Goal: Task Accomplishment & Management: Manage account settings

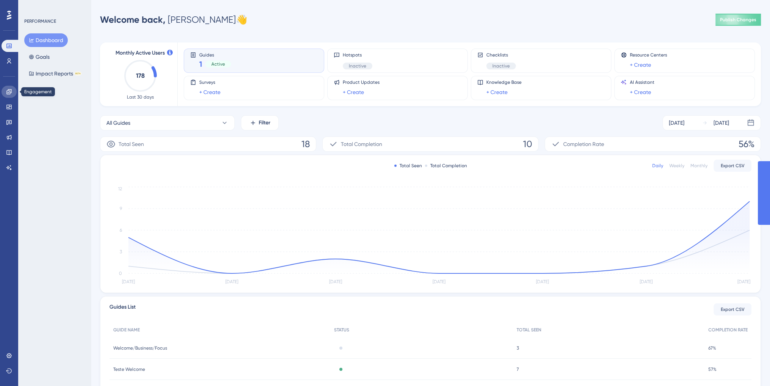
click at [11, 90] on icon at bounding box center [8, 91] width 5 height 5
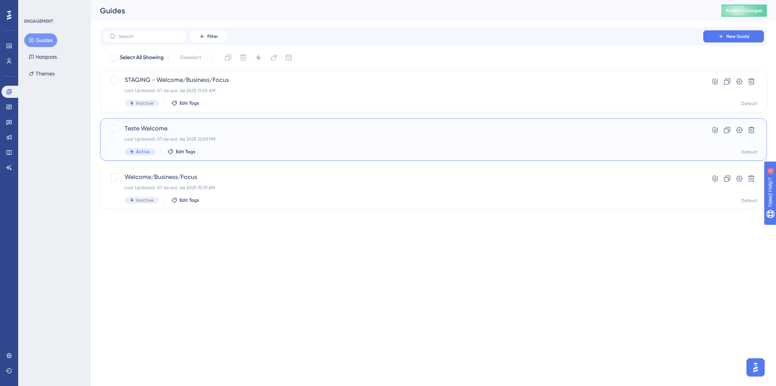
click at [312, 136] on div "Last Updated: 07 de out. de 2025 12:09 PM" at bounding box center [403, 139] width 557 height 6
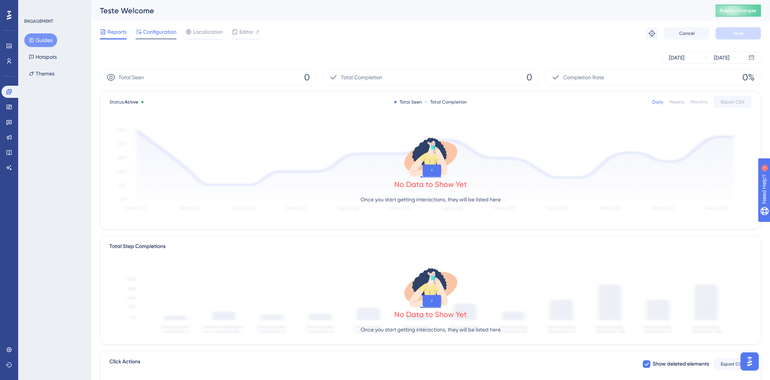
click at [166, 29] on span "Configuration" at bounding box center [159, 31] width 33 height 9
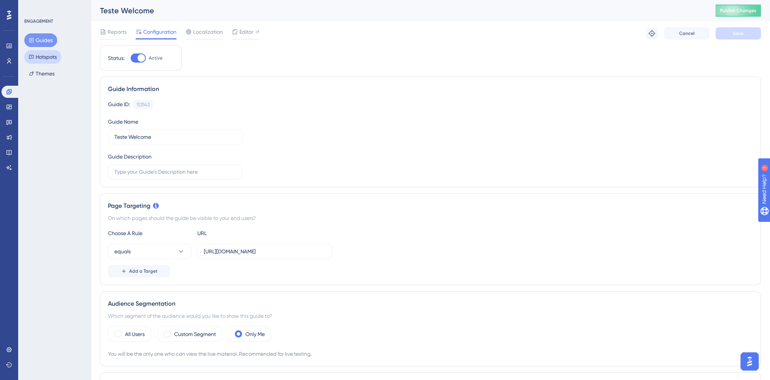
click at [39, 55] on button "Hotspots" at bounding box center [42, 57] width 37 height 14
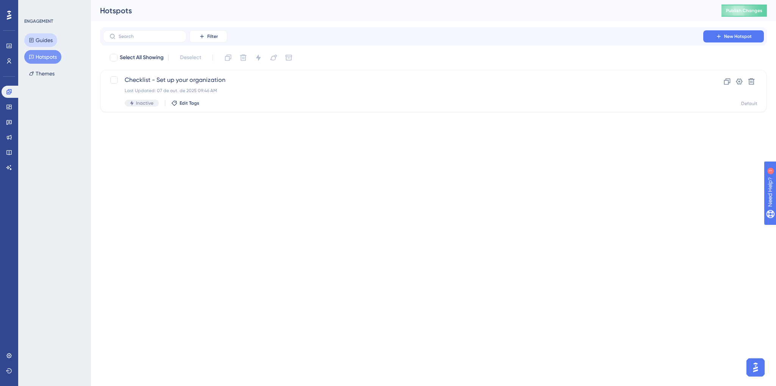
click at [44, 41] on button "Guides" at bounding box center [40, 40] width 33 height 14
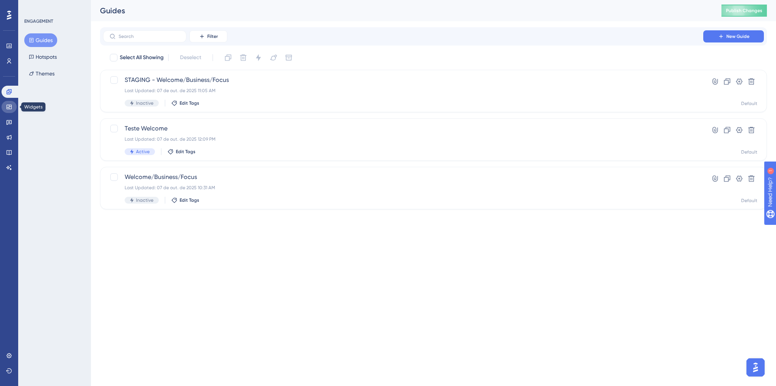
click at [8, 108] on icon at bounding box center [9, 107] width 6 height 6
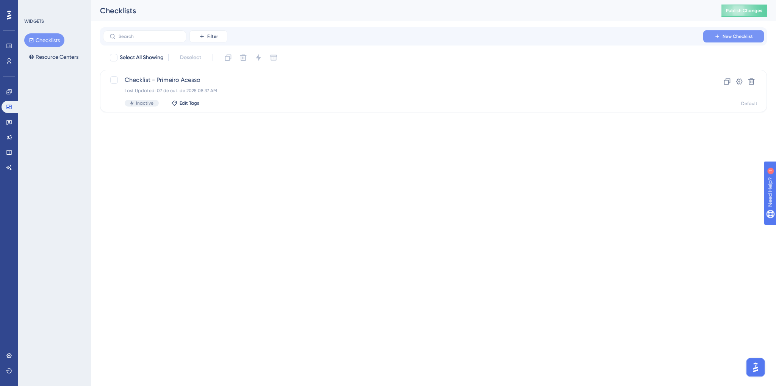
click at [722, 36] on button "New Checklist" at bounding box center [733, 36] width 61 height 12
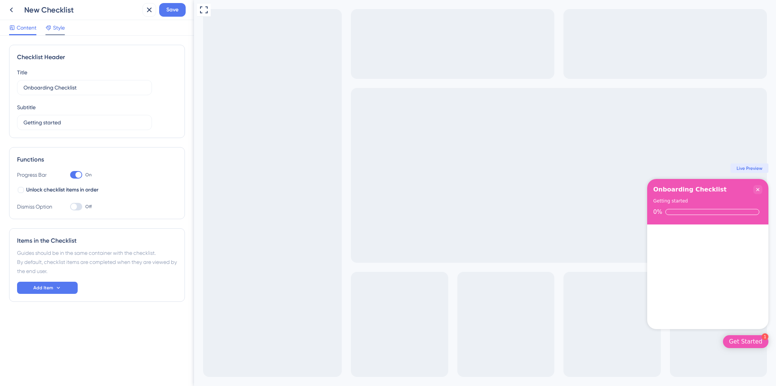
click at [52, 32] on div "Style" at bounding box center [54, 29] width 19 height 12
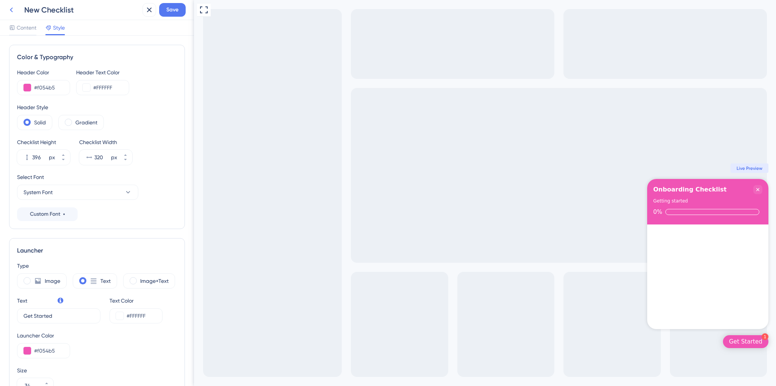
click at [12, 8] on icon at bounding box center [11, 9] width 9 height 9
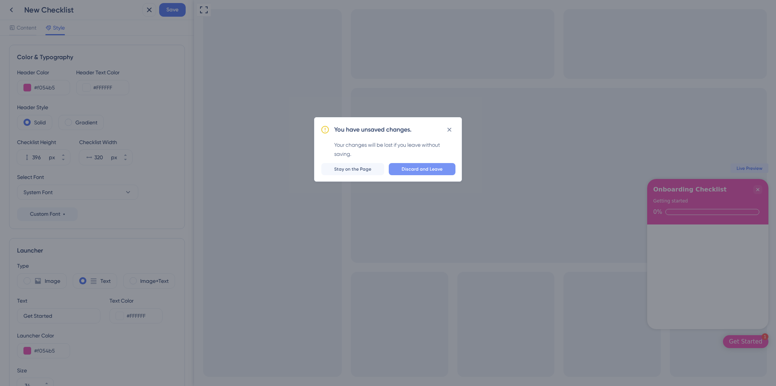
click at [412, 169] on span "Discard and Leave" at bounding box center [422, 169] width 41 height 6
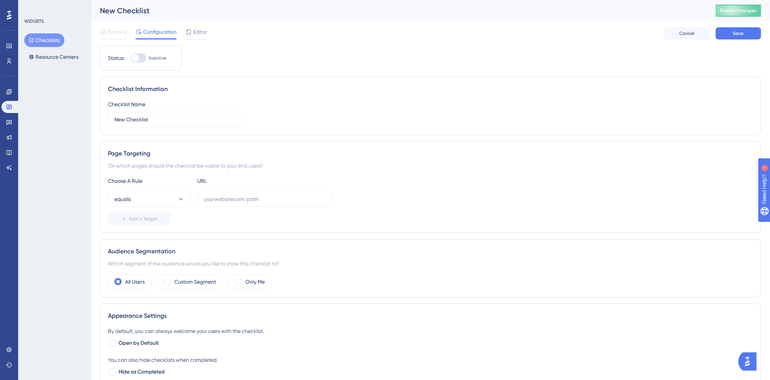
drag, startPoint x: 117, startPoint y: 34, endPoint x: 86, endPoint y: 39, distance: 30.7
click at [117, 34] on span "Reports" at bounding box center [117, 31] width 19 height 9
click at [53, 55] on button "Resource Centers" at bounding box center [53, 57] width 59 height 14
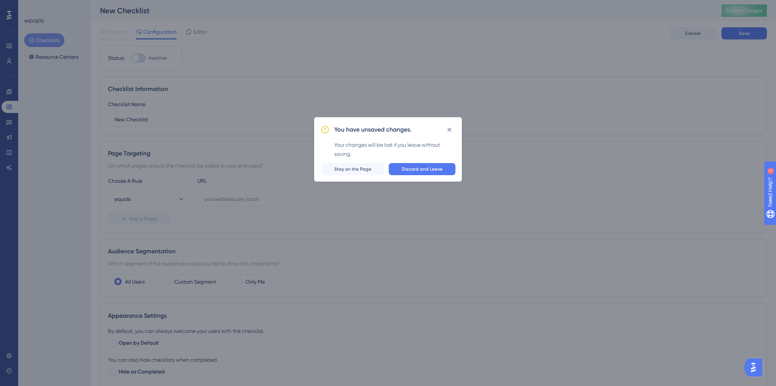
drag, startPoint x: 50, startPoint y: 41, endPoint x: 222, endPoint y: 116, distance: 187.7
click at [50, 41] on div "You have unsaved changes. Your changes will be lost if you leave without saving…" at bounding box center [388, 193] width 776 height 386
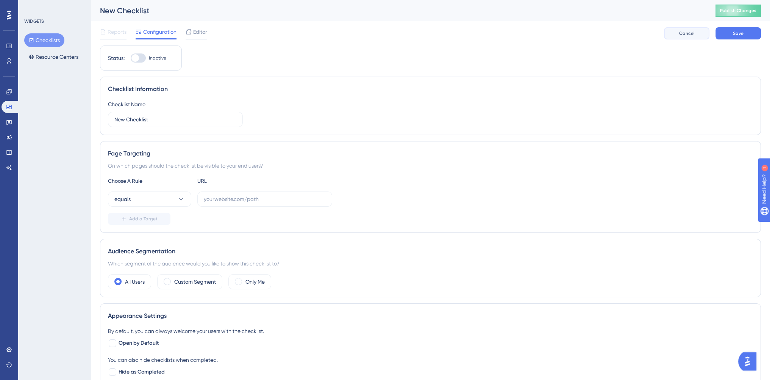
click at [677, 34] on button "Cancel" at bounding box center [686, 33] width 45 height 12
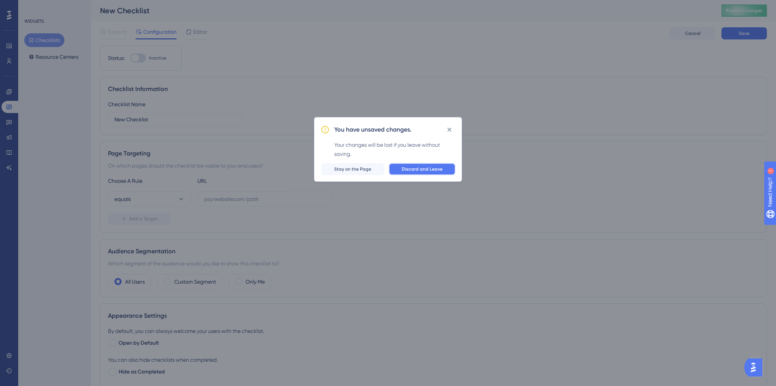
click at [428, 171] on span "Discard and Leave" at bounding box center [422, 169] width 41 height 6
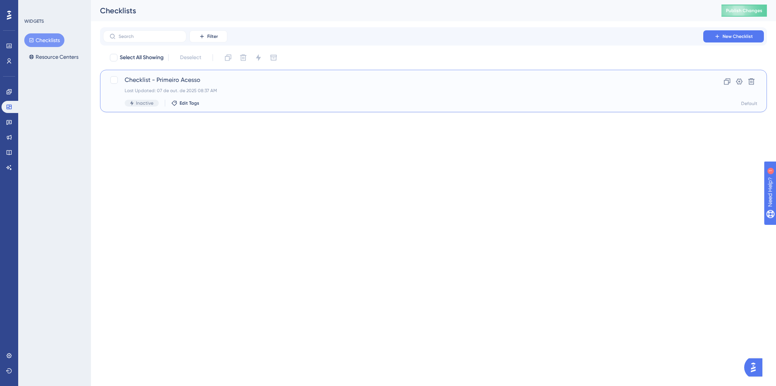
click at [283, 86] on div "Checklist - Primeiro Acesso Last Updated: 07 de out. de 2025 08:37 AM Inactive …" at bounding box center [403, 90] width 557 height 31
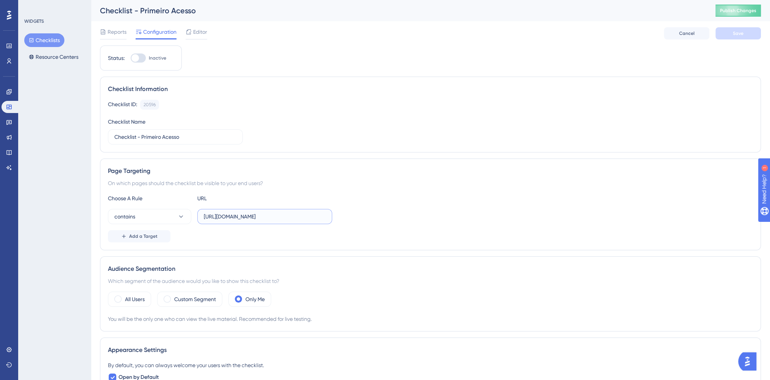
drag, startPoint x: 283, startPoint y: 217, endPoint x: 197, endPoint y: 214, distance: 86.0
click at [197, 214] on label "https://console.bluems.com/" at bounding box center [264, 216] width 135 height 15
paste input "https://console.staging.bluems.com/"
type input "https://console.staging.bluems.com/"
click at [377, 219] on div "contains https://console.staging.bluems.com/" at bounding box center [430, 216] width 645 height 15
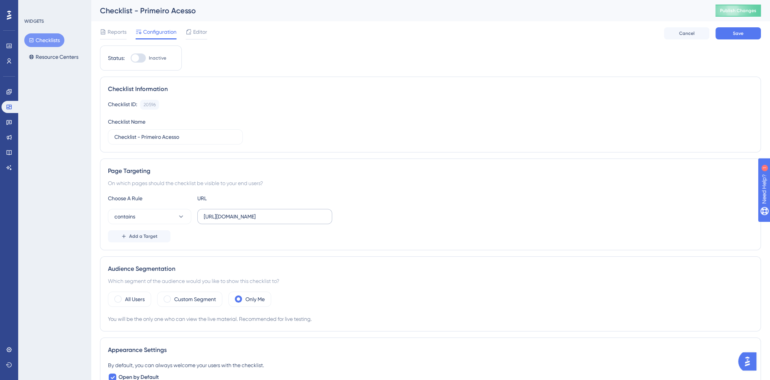
click at [329, 214] on label "https://console.staging.bluems.com/" at bounding box center [264, 216] width 135 height 15
click at [326, 214] on input "https://console.staging.bluems.com/" at bounding box center [265, 216] width 122 height 8
click at [406, 209] on div "contains https://console.staging.bluems.com/" at bounding box center [430, 216] width 645 height 15
click at [199, 32] on span "Editor" at bounding box center [200, 31] width 14 height 9
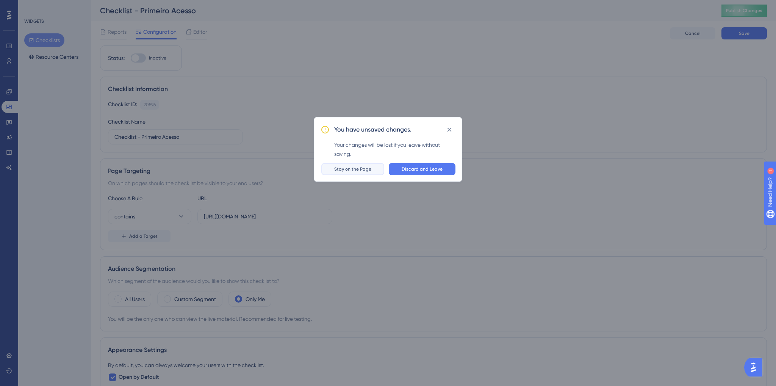
click at [366, 170] on span "Stay on the Page" at bounding box center [352, 169] width 37 height 6
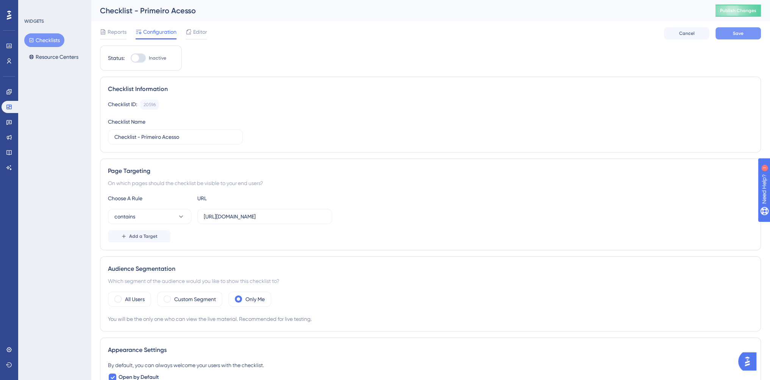
click at [736, 34] on span "Save" at bounding box center [738, 33] width 11 height 6
click at [195, 33] on span "Editor" at bounding box center [200, 31] width 14 height 9
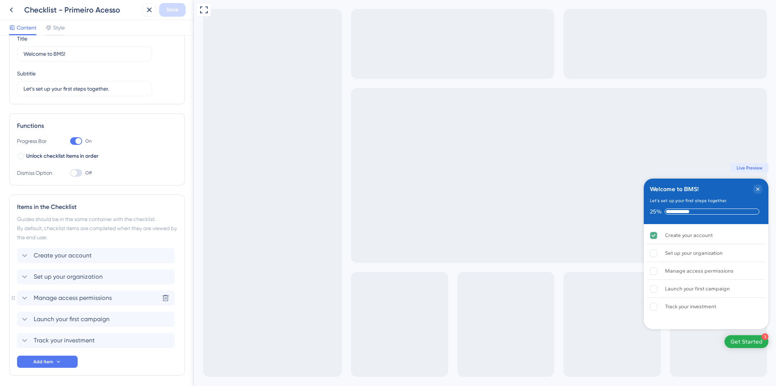
scroll to position [62, 0]
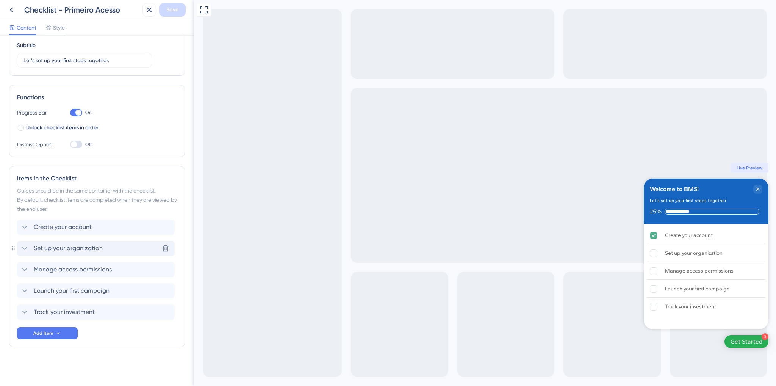
click at [122, 248] on div "Set up your organization Delete" at bounding box center [96, 248] width 158 height 15
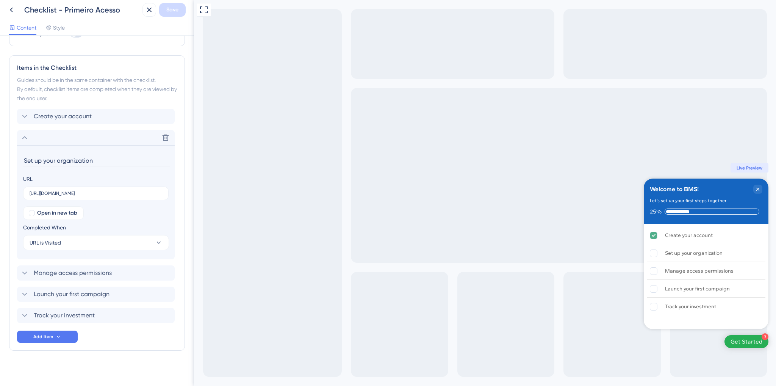
scroll to position [176, 0]
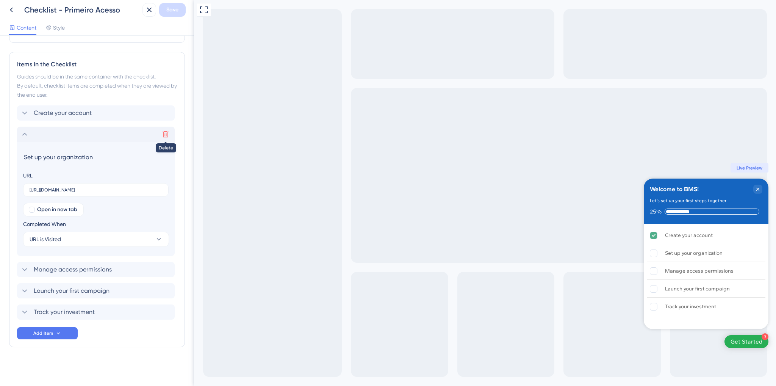
click at [165, 135] on icon at bounding box center [166, 134] width 8 height 8
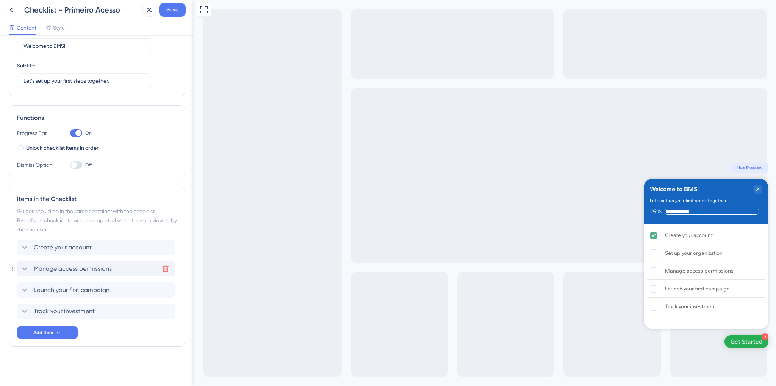
scroll to position [41, 0]
click at [164, 270] on icon at bounding box center [165, 269] width 6 height 6
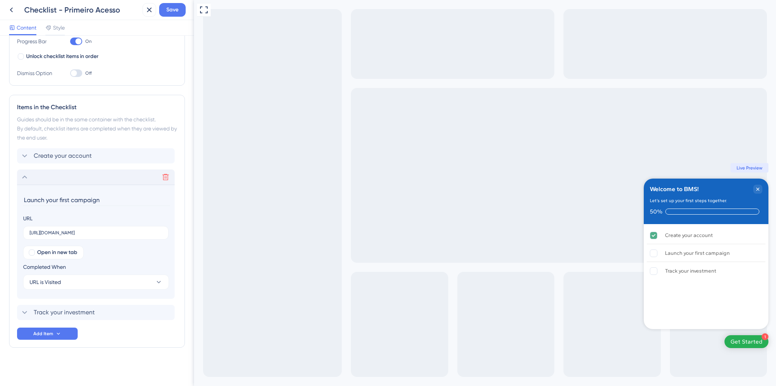
scroll to position [134, 0]
click at [135, 361] on div "Checklist Header Title Welcome to BMS! Subtitle Let’s set up your first steps t…" at bounding box center [97, 144] width 176 height 466
click at [24, 177] on icon at bounding box center [24, 176] width 9 height 9
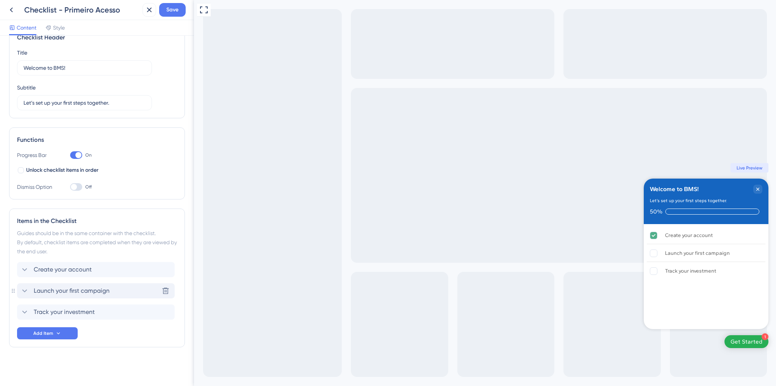
click at [100, 291] on span "Launch your first campaign" at bounding box center [72, 290] width 76 height 9
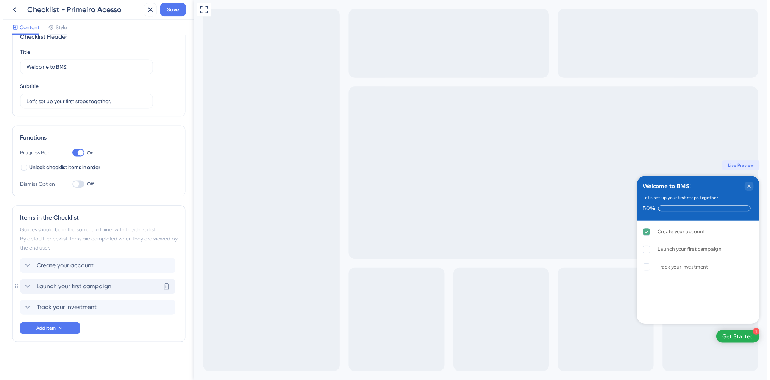
scroll to position [134, 0]
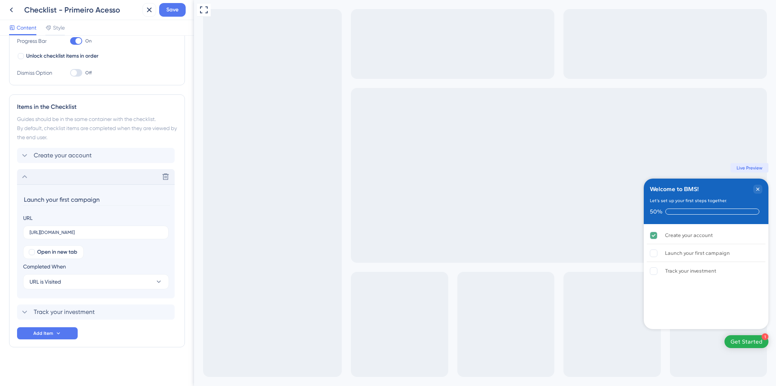
drag, startPoint x: 24, startPoint y: 199, endPoint x: 110, endPoint y: 191, distance: 86.4
click at [110, 191] on section "Launch your first campaign URL https://console.bluems.com/qss/ecommerce Open in…" at bounding box center [96, 241] width 158 height 114
click at [100, 371] on div "Checklist Header Title Welcome to BMS! Subtitle Let’s set up your first steps t…" at bounding box center [97, 144] width 176 height 466
click at [11, 8] on icon at bounding box center [11, 9] width 9 height 9
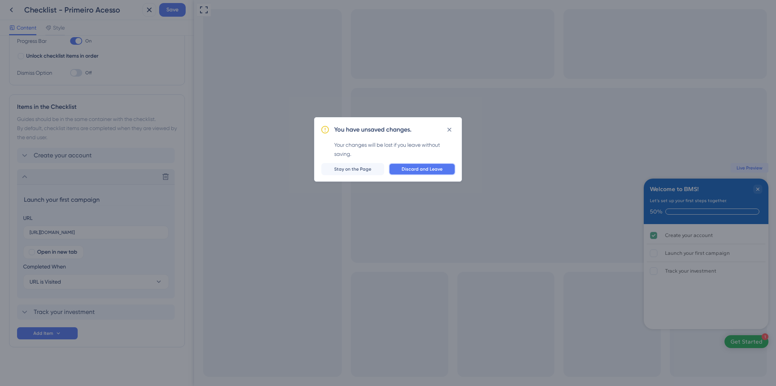
click at [450, 172] on button "Discard and Leave" at bounding box center [422, 169] width 67 height 12
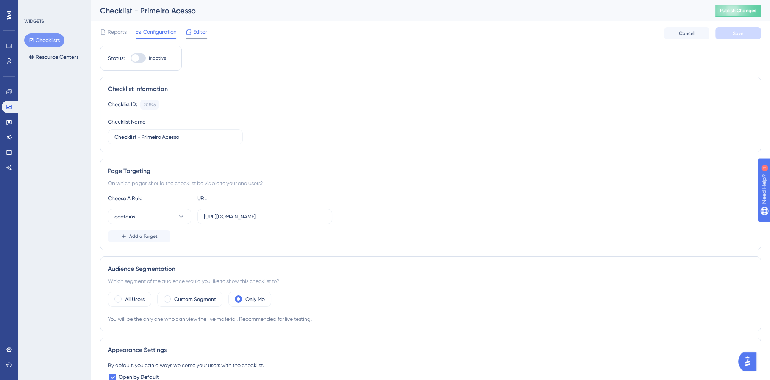
click at [197, 33] on span "Editor" at bounding box center [200, 31] width 14 height 9
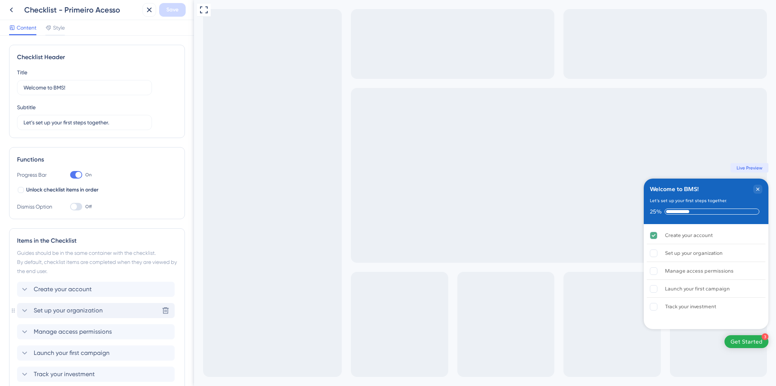
click at [111, 308] on div "Set up your organization Delete" at bounding box center [96, 310] width 158 height 15
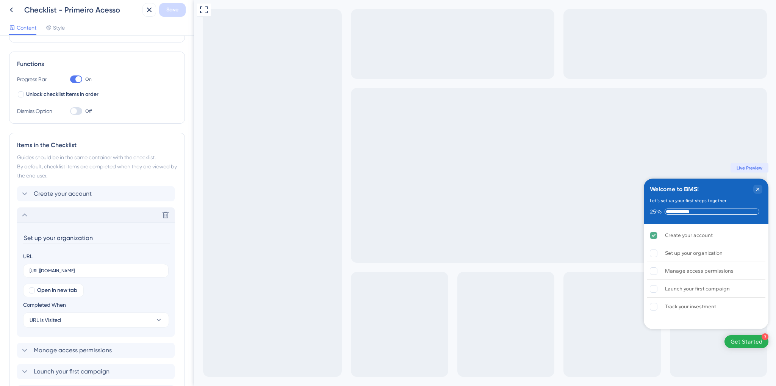
scroll to position [176, 0]
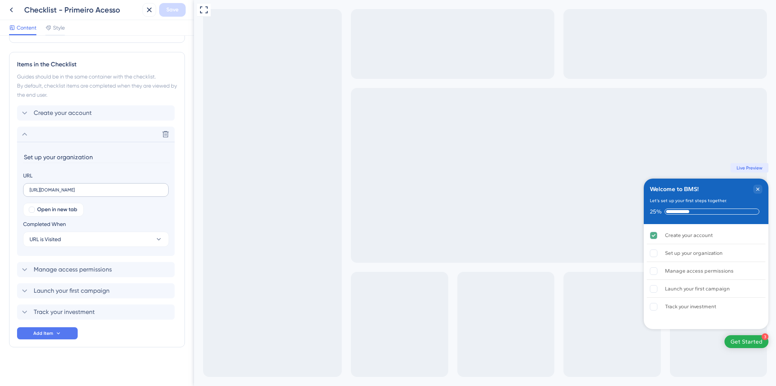
click at [133, 184] on label "https://console.bluems.com/acc/organization" at bounding box center [95, 190] width 145 height 14
click at [133, 187] on input "https://console.bluems.com/acc/organization" at bounding box center [96, 189] width 133 height 5
click at [133, 366] on div "Checklist Header Title Welcome to BMS! Subtitle Let’s set up your first steps t…" at bounding box center [97, 123] width 176 height 509
click at [112, 185] on label "https://console.bluems.com/acc/organization" at bounding box center [95, 190] width 145 height 14
click at [112, 187] on input "https://console.bluems.com/acc/organization" at bounding box center [96, 189] width 133 height 5
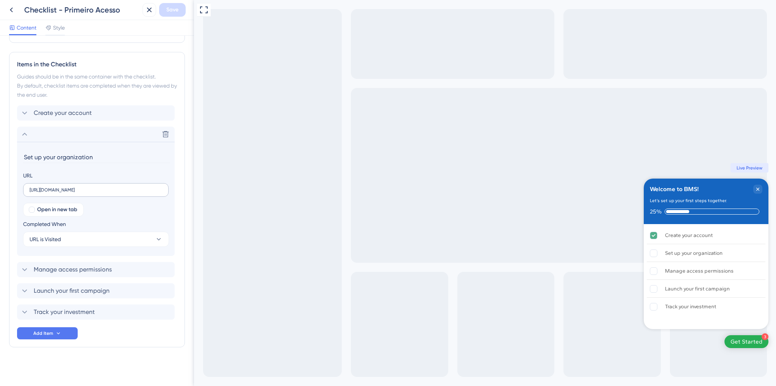
click at [112, 185] on label "https://console.bluems.com/acc/organization" at bounding box center [95, 190] width 145 height 14
click at [112, 187] on input "https://console.bluems.com/acc/organization" at bounding box center [96, 189] width 133 height 5
click at [112, 185] on label "https://console.bluems.com/acc/organization" at bounding box center [95, 190] width 145 height 14
click at [112, 187] on input "https://console.bluems.com/acc/organization" at bounding box center [96, 189] width 133 height 5
click at [112, 185] on label "https://console.bluems.com/acc/organization" at bounding box center [95, 190] width 145 height 14
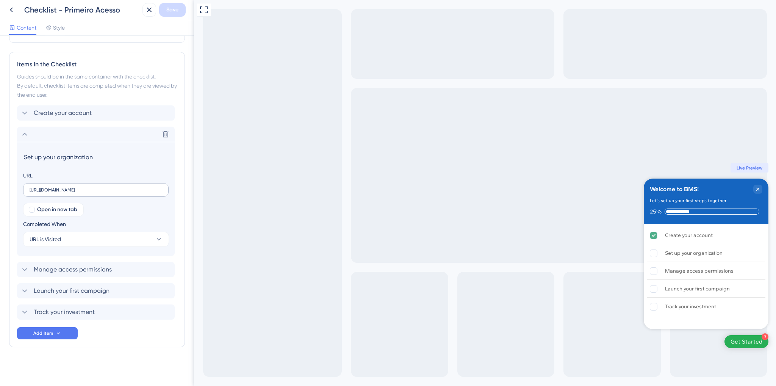
click at [112, 187] on input "https://console.bluems.com/acc/organization" at bounding box center [96, 189] width 133 height 5
click at [112, 185] on label "https://console.bluems.com/acc/organization" at bounding box center [95, 190] width 145 height 14
click at [112, 187] on input "https://console.bluems.com/acc/organization" at bounding box center [96, 189] width 133 height 5
paste input "staging."
drag, startPoint x: 78, startPoint y: 190, endPoint x: 81, endPoint y: 247, distance: 56.9
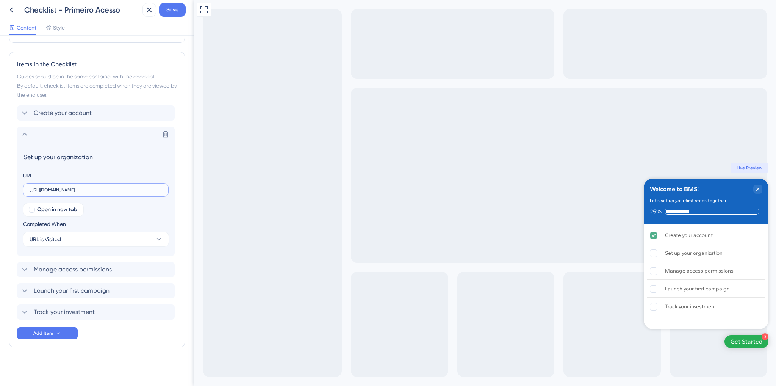
click at [62, 190] on input "https://console.staging.bluems.com/acc/organization" at bounding box center [96, 189] width 133 height 5
type input "https://console.staging.bluems.com/acc/organization"
click at [73, 265] on span "Manage access permissions" at bounding box center [73, 269] width 78 height 9
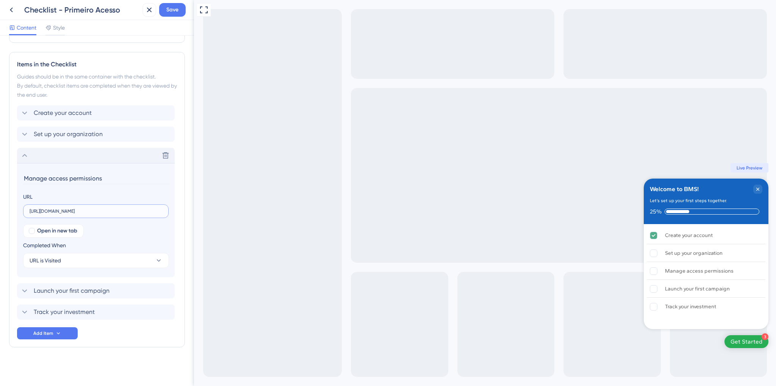
click at [62, 211] on input "https://console.bluems.com/iam/users" at bounding box center [96, 210] width 133 height 5
paste input ".staging"
type input "https://console.staging.bluems.com/iam/users"
click at [55, 292] on span "Launch your first campaign" at bounding box center [72, 290] width 76 height 9
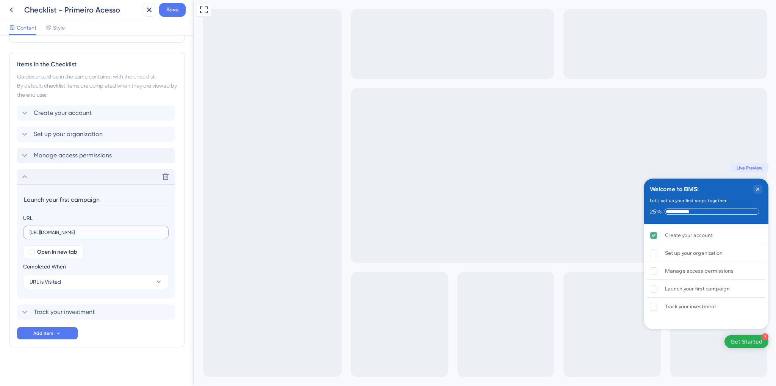
click at [63, 231] on input "https://console.bluems.com/qss/ecommerce" at bounding box center [96, 232] width 133 height 5
paste input ".staging"
click at [63, 231] on input "https://console..stagingbluems.com/qss/ecommerce" at bounding box center [96, 232] width 133 height 5
click at [80, 233] on input "https://console.stagingbluems.com/qss/ecommerce" at bounding box center [96, 232] width 133 height 5
type input "https://console.staging.bluems.com/qss/ecommerce"
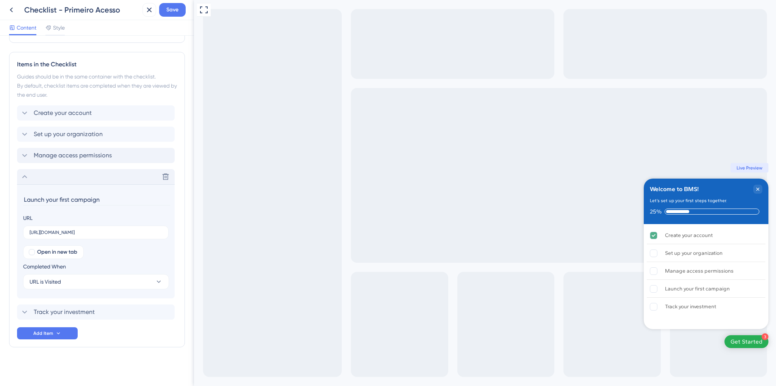
click at [64, 320] on div "Create your account Set up your organization Manage access permissions Delete L…" at bounding box center [97, 222] width 160 height 234
click at [65, 312] on span "Track your investment" at bounding box center [64, 311] width 61 height 9
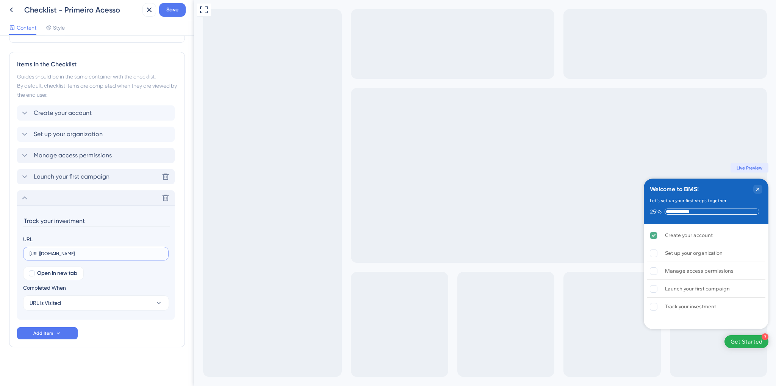
click at [62, 254] on input "https://console.bluems.com/bill/bills" at bounding box center [96, 253] width 133 height 5
paste input ".staging."
type input "https://console.staging.bluems.com/bill/bills"
click at [132, 358] on div "Checklist Header Title Welcome to BMS! Subtitle Let’s set up your first steps t…" at bounding box center [97, 123] width 176 height 509
click at [74, 113] on span "Create your account" at bounding box center [63, 112] width 58 height 9
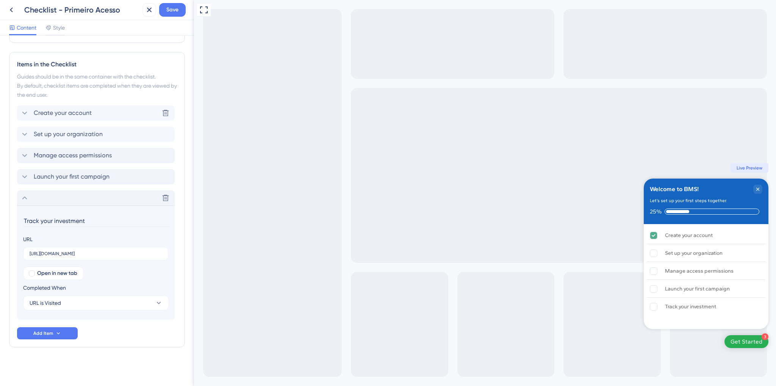
scroll to position [164, 0]
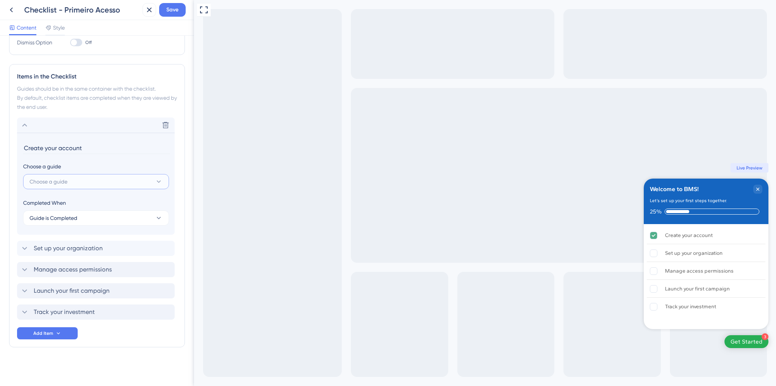
click at [91, 186] on button "Choose a guide" at bounding box center [96, 181] width 146 height 15
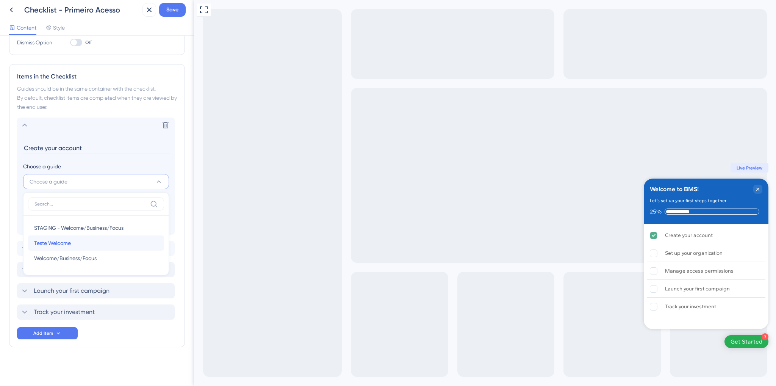
click at [97, 246] on div "Teste Welcome Teste Welcome" at bounding box center [96, 242] width 124 height 15
type input "Teste Welcome"
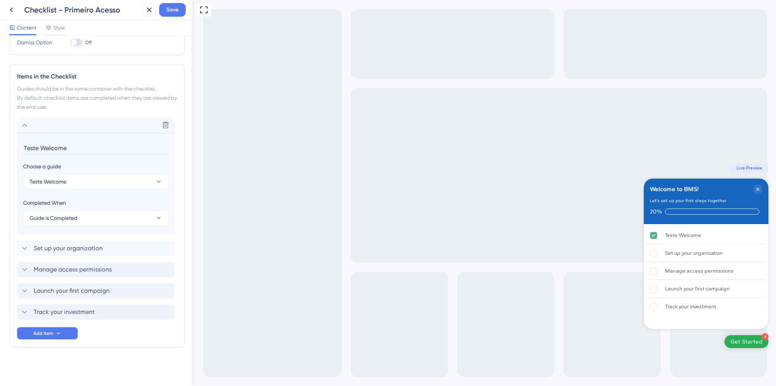
click at [86, 362] on div "Checklist Header Title Welcome to BMS! Subtitle Let’s set up your first steps t…" at bounding box center [97, 129] width 176 height 497
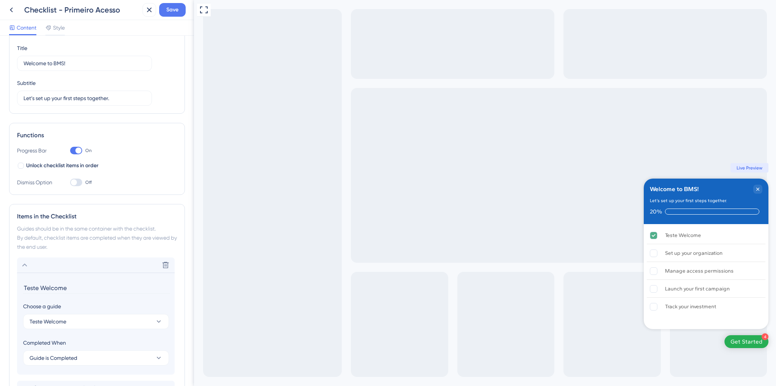
scroll to position [0, 0]
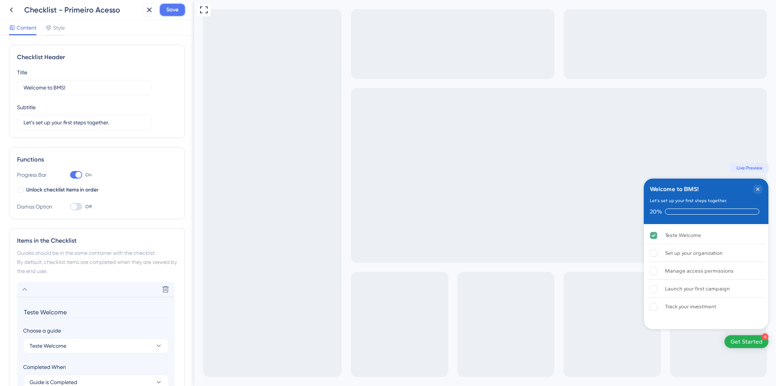
click at [177, 14] on span "Save" at bounding box center [172, 9] width 12 height 9
click at [144, 17] on icon at bounding box center [144, 14] width 8 height 8
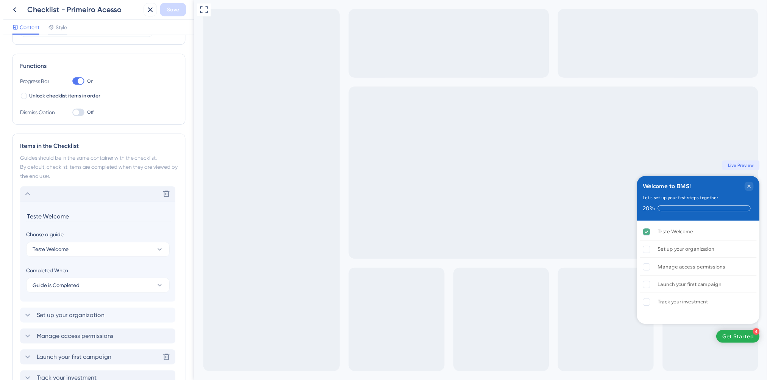
scroll to position [164, 0]
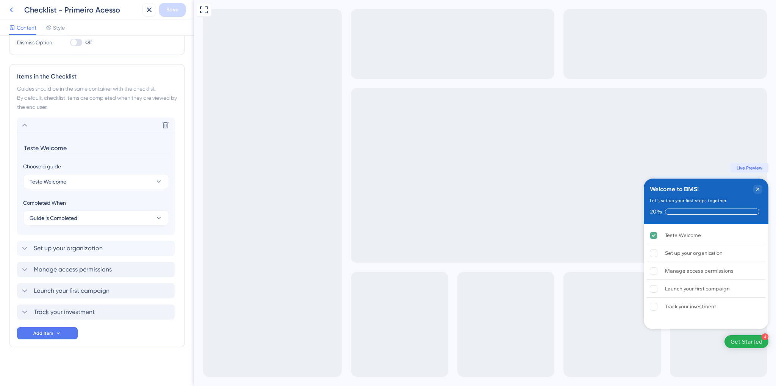
click at [13, 14] on icon at bounding box center [11, 9] width 9 height 9
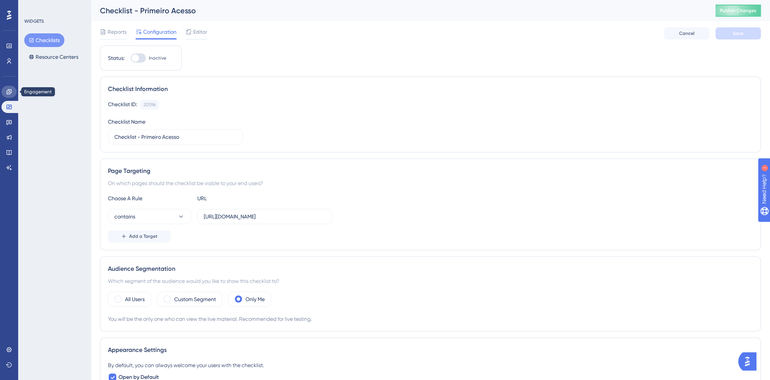
click at [6, 95] on link at bounding box center [9, 92] width 15 height 12
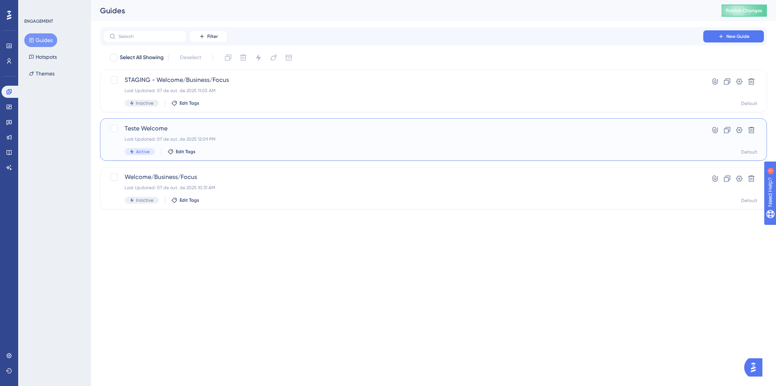
click at [171, 137] on div "Last Updated: 07 de out. de 2025 12:09 PM" at bounding box center [403, 139] width 557 height 6
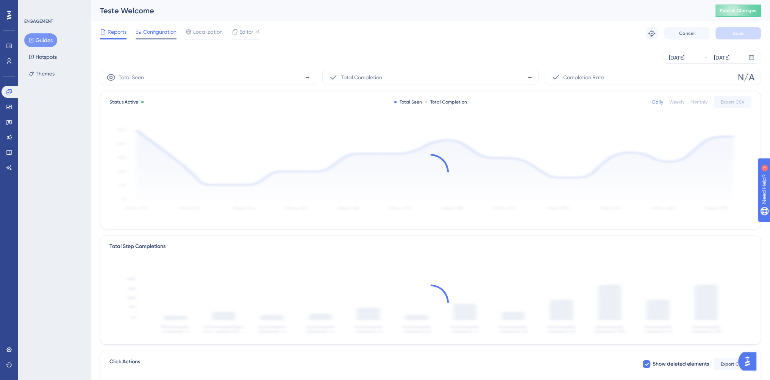
click at [155, 32] on span "Configuration" at bounding box center [159, 31] width 33 height 9
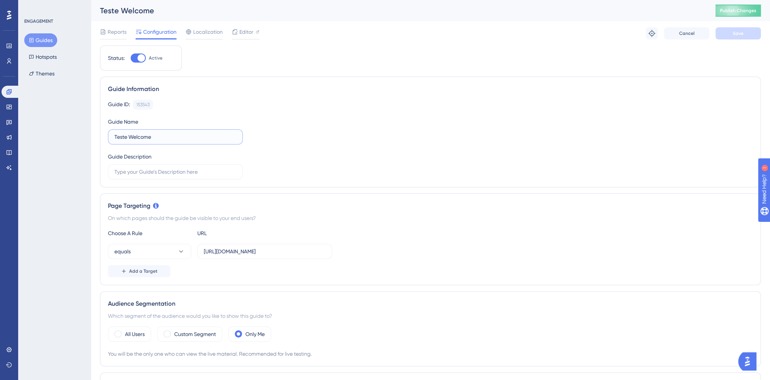
drag, startPoint x: 165, startPoint y: 138, endPoint x: 105, endPoint y: 143, distance: 60.0
click at [105, 143] on div "Guide Information Guide ID: 153543 Copy Guide Name Teste Welcome Guide Descript…" at bounding box center [430, 132] width 661 height 111
type input "Create an account"
click at [294, 151] on div "Guide ID: 153543 Copy Guide Name Create an account Guide Description" at bounding box center [430, 140] width 645 height 80
click at [753, 37] on button "Save" at bounding box center [738, 33] width 45 height 12
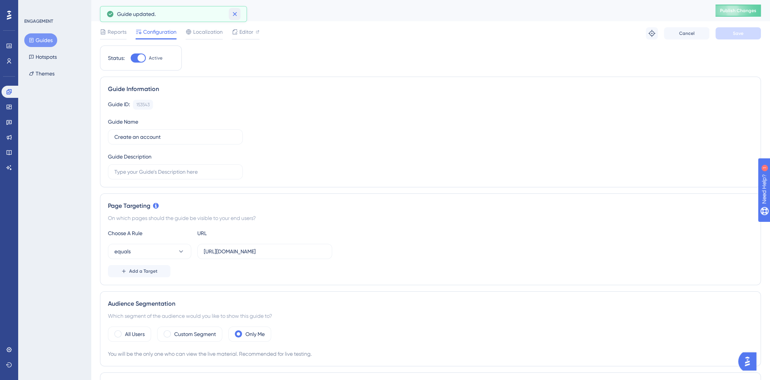
click at [237, 17] on icon at bounding box center [235, 14] width 8 height 8
click at [9, 108] on icon at bounding box center [9, 107] width 6 height 6
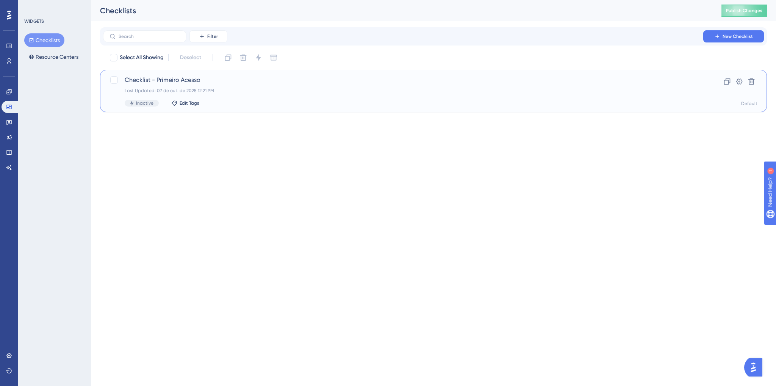
click at [261, 94] on div "Checklist - Primeiro Acesso Last Updated: 07 de out. de 2025 12:21 PM Inactive …" at bounding box center [403, 90] width 557 height 31
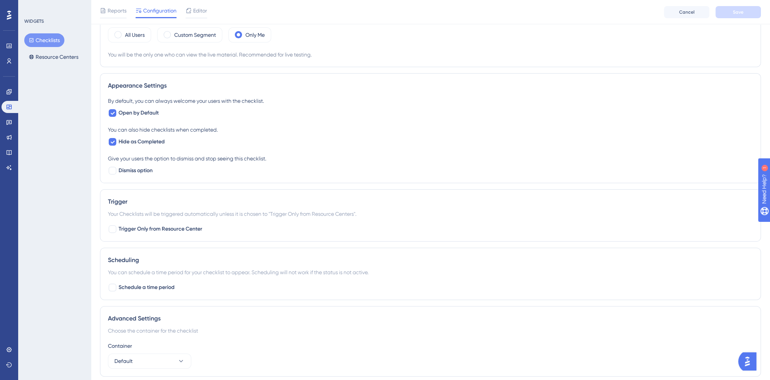
scroll to position [255, 0]
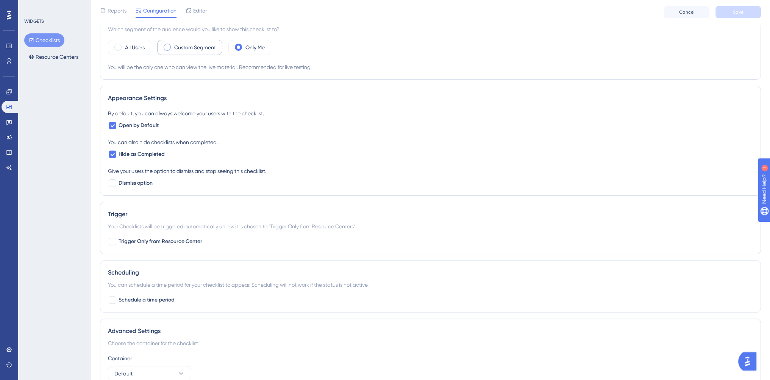
click at [166, 46] on span at bounding box center [167, 47] width 7 height 7
click at [173, 45] on input "radio" at bounding box center [173, 45] width 0 height 0
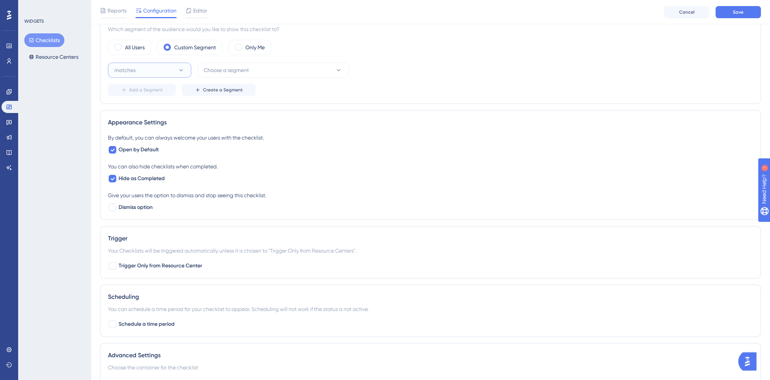
click at [183, 67] on icon at bounding box center [181, 70] width 8 height 8
drag, startPoint x: 253, startPoint y: 43, endPoint x: 229, endPoint y: 50, distance: 24.8
click at [253, 43] on label "Only Me" at bounding box center [254, 47] width 19 height 9
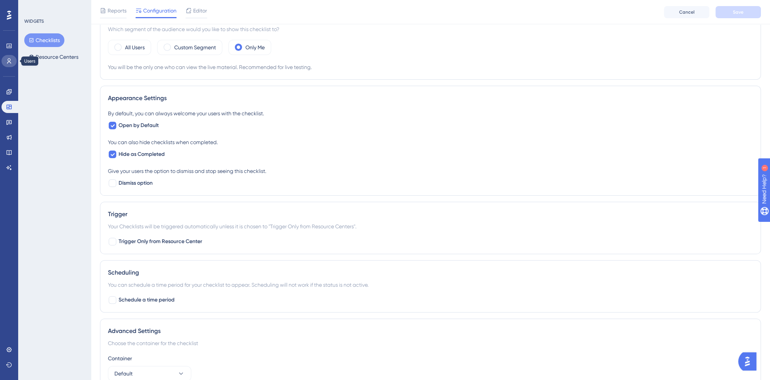
click at [6, 65] on link at bounding box center [9, 61] width 15 height 12
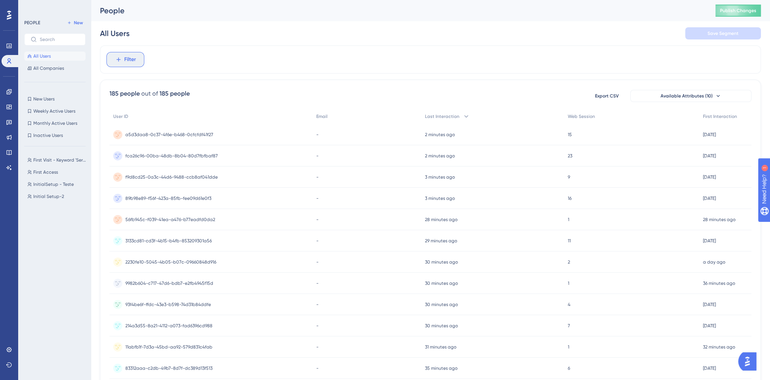
click at [123, 56] on button "Filter" at bounding box center [125, 59] width 38 height 15
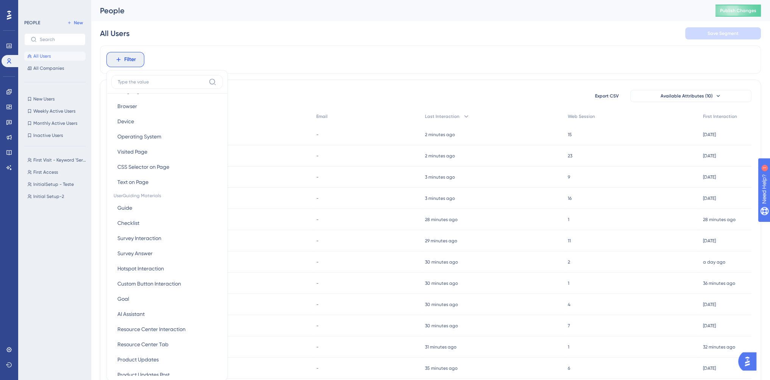
scroll to position [38, 0]
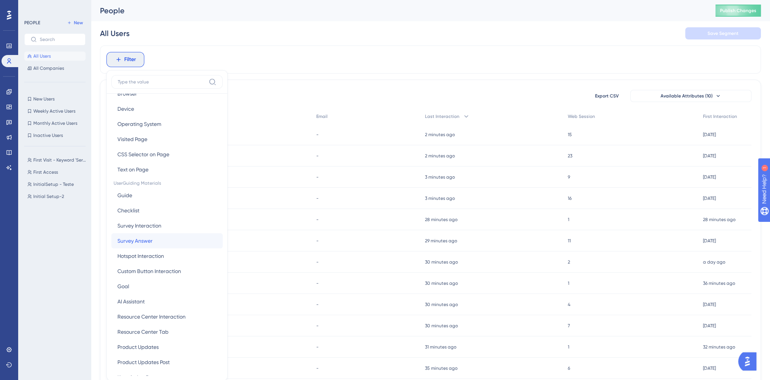
click at [162, 240] on button "Survey Answer Survey Answer" at bounding box center [166, 240] width 111 height 15
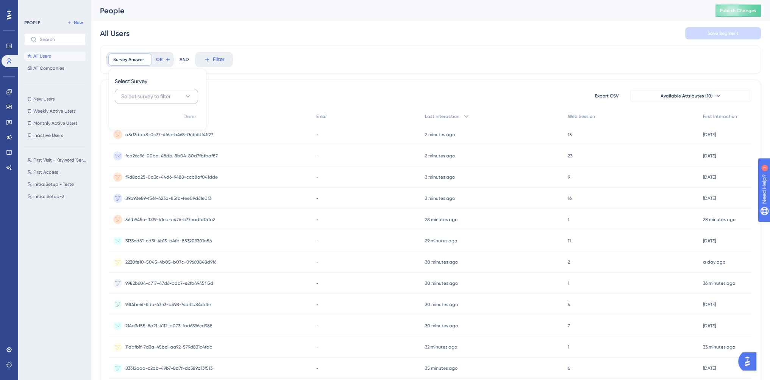
click at [180, 98] on button "Select survey to filter" at bounding box center [156, 96] width 83 height 15
click at [134, 59] on span "Survey Answer" at bounding box center [128, 59] width 31 height 6
click at [134, 59] on span "Filter" at bounding box center [130, 59] width 12 height 9
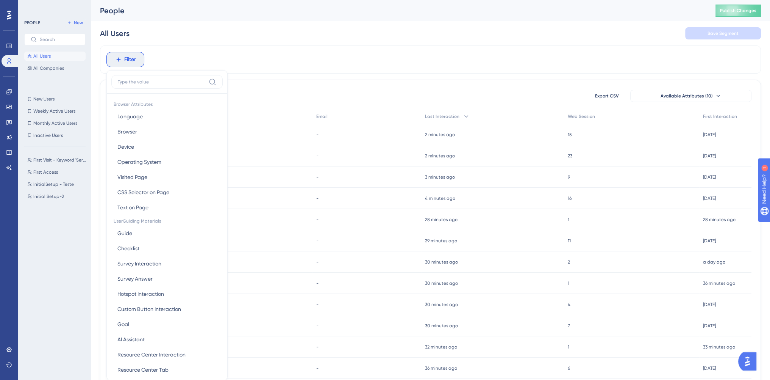
scroll to position [35, 0]
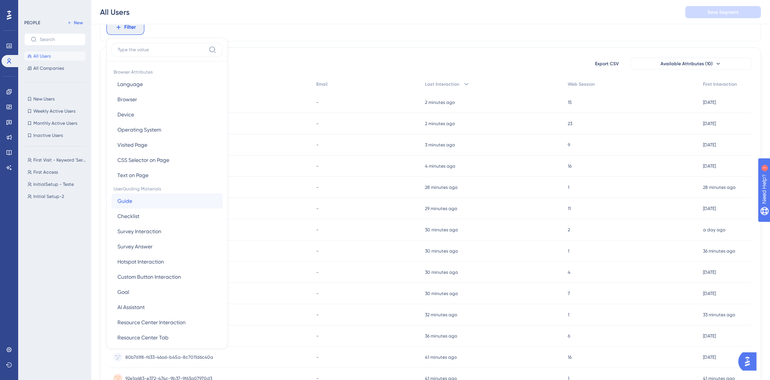
click at [150, 200] on button "Guide Guide" at bounding box center [166, 200] width 111 height 15
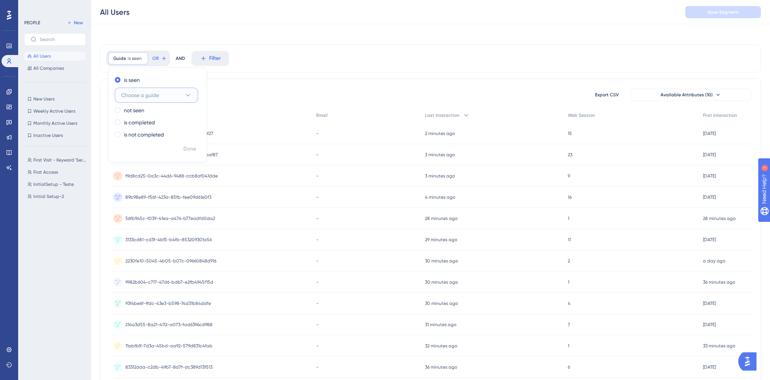
scroll to position [0, 0]
click at [145, 56] on div "Guide is seen Remove" at bounding box center [128, 59] width 40 height 12
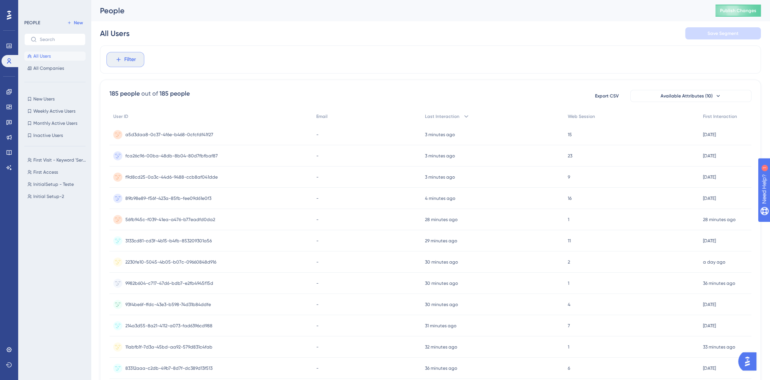
click at [139, 61] on button "Filter" at bounding box center [125, 59] width 38 height 15
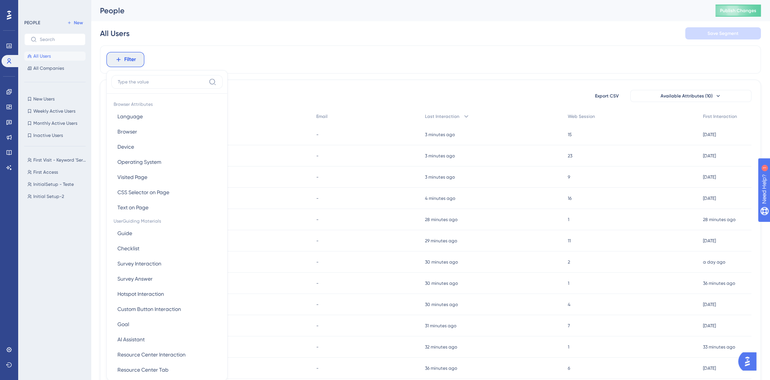
scroll to position [33, 0]
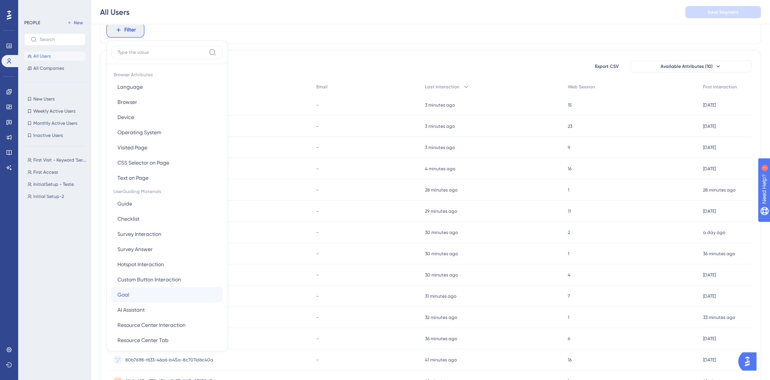
click at [164, 287] on button "Goal Goal" at bounding box center [166, 294] width 111 height 15
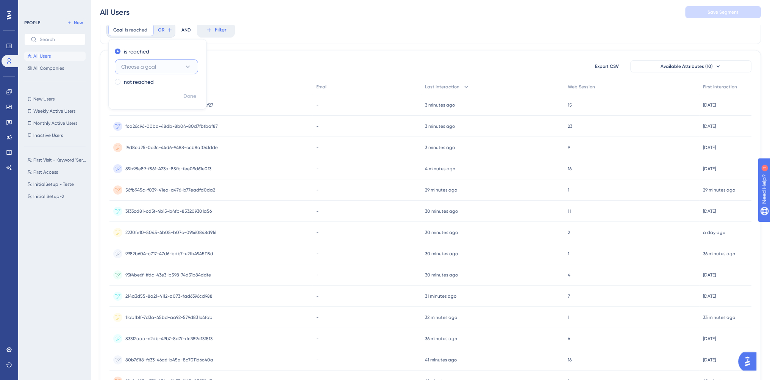
click at [156, 62] on span "Choose a goal" at bounding box center [138, 66] width 35 height 9
click at [132, 30] on span "is reached" at bounding box center [136, 30] width 22 height 6
click at [132, 30] on span "Filter" at bounding box center [130, 29] width 12 height 9
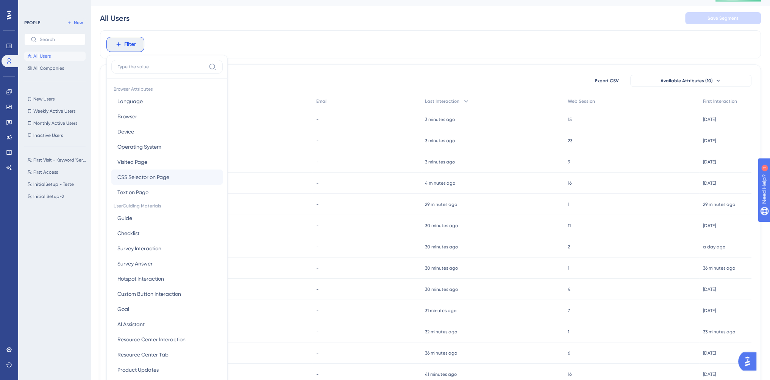
scroll to position [0, 0]
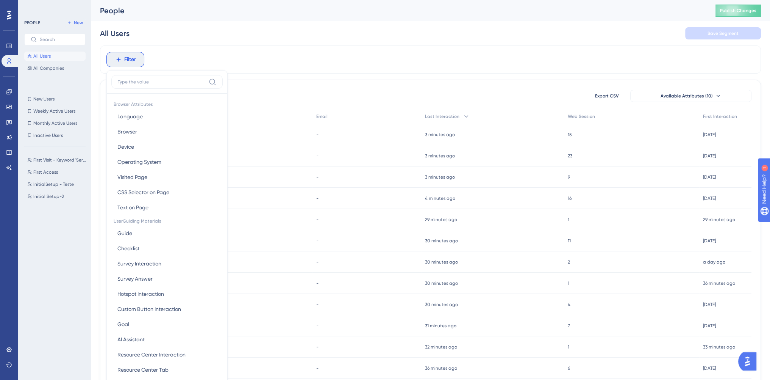
click at [182, 57] on div "Filter Browser Attributes Language Language Browser Browser Device Device Opera…" at bounding box center [430, 59] width 661 height 28
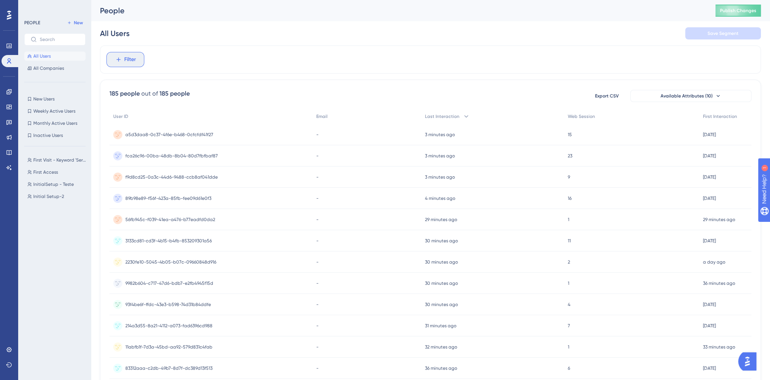
click at [119, 59] on icon at bounding box center [118, 60] width 4 height 4
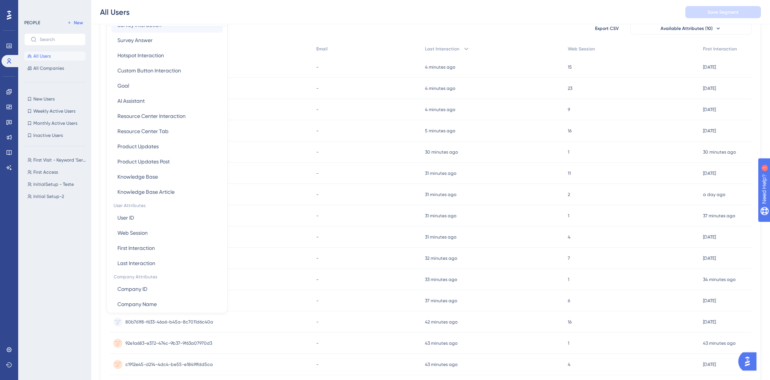
scroll to position [133, 0]
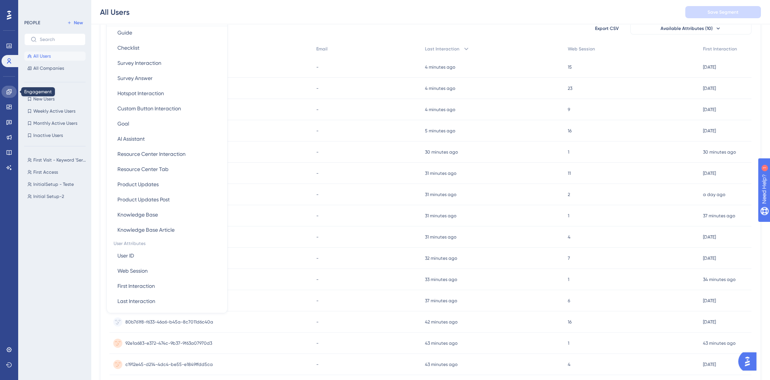
click at [8, 95] on link at bounding box center [9, 92] width 15 height 12
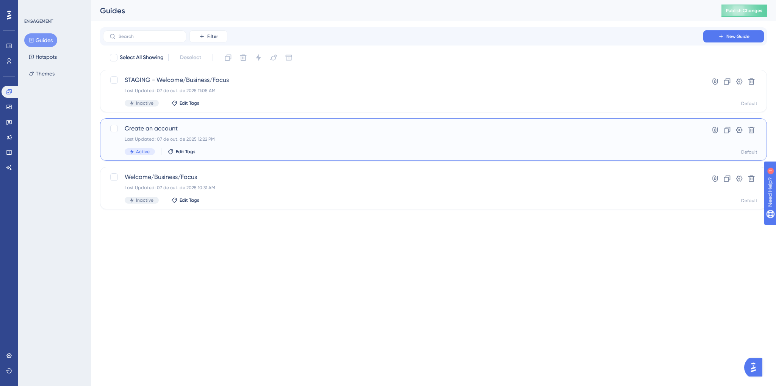
click at [248, 151] on div "Active Edit Tags" at bounding box center [403, 151] width 557 height 7
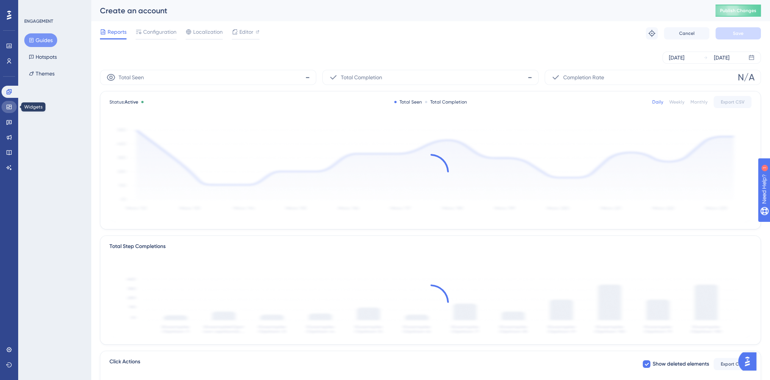
click at [11, 108] on icon at bounding box center [9, 107] width 6 height 6
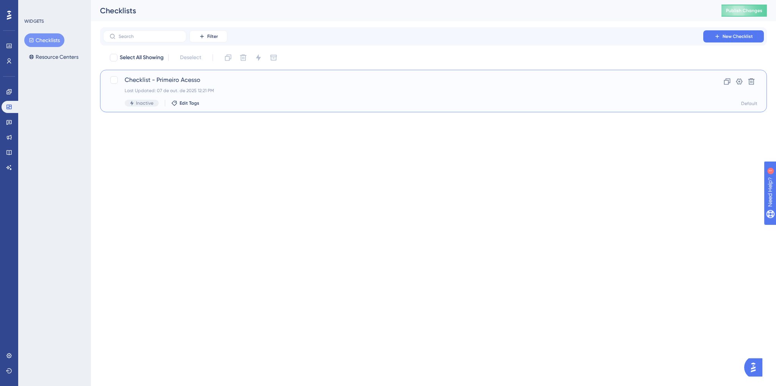
click at [643, 87] on div "Checklist - Primeiro Acesso Last Updated: 07 de out. de 2025 12:21 PM Inactive …" at bounding box center [403, 90] width 557 height 31
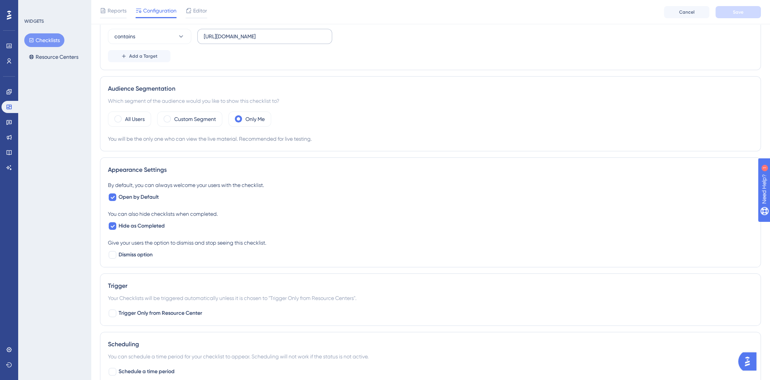
scroll to position [189, 0]
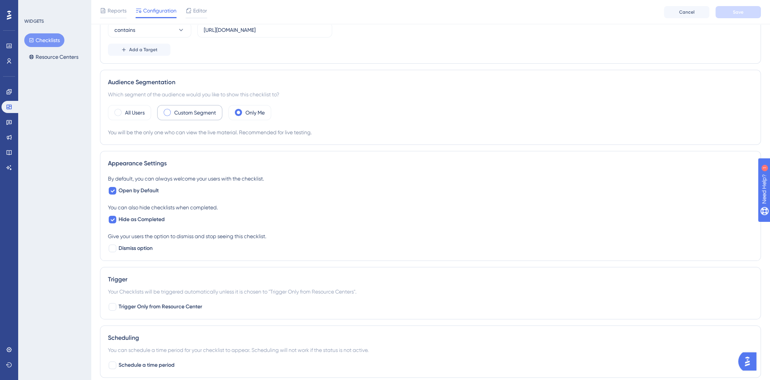
click at [205, 111] on label "Custom Segment" at bounding box center [195, 112] width 42 height 9
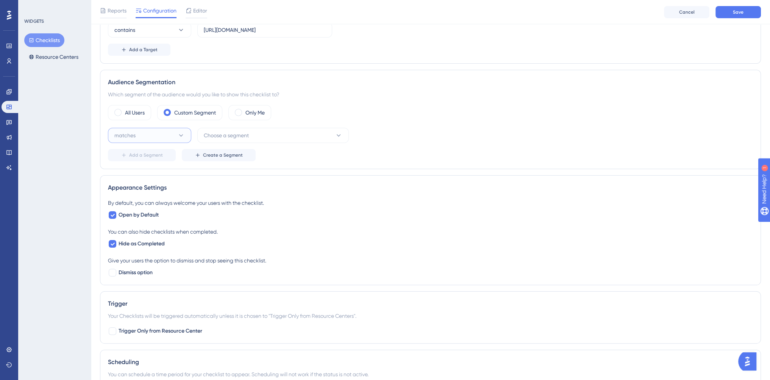
click at [180, 135] on icon at bounding box center [181, 135] width 8 height 8
click at [180, 135] on icon at bounding box center [181, 135] width 4 height 2
click at [182, 132] on icon at bounding box center [181, 135] width 8 height 8
click at [175, 152] on div "matches matches" at bounding box center [149, 158] width 61 height 15
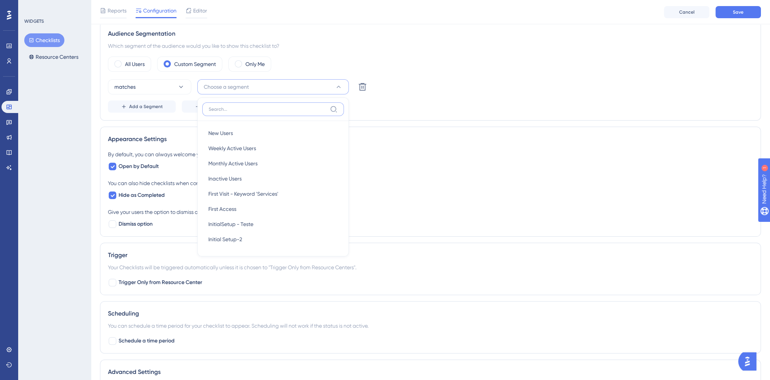
scroll to position [262, 0]
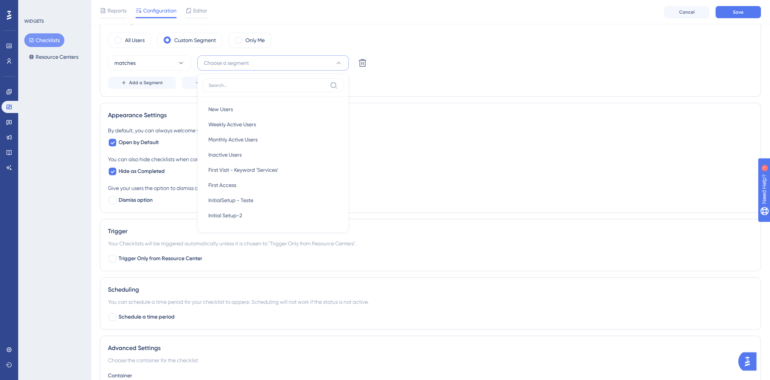
click at [426, 165] on div "You can also hide checklists when completed. Hide as Completed" at bounding box center [430, 165] width 645 height 21
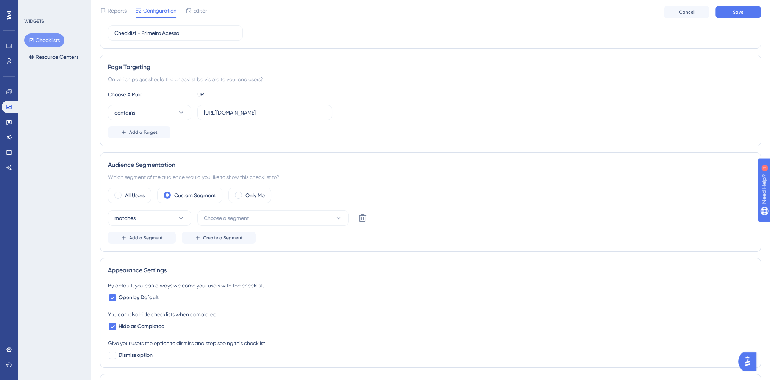
scroll to position [0, 0]
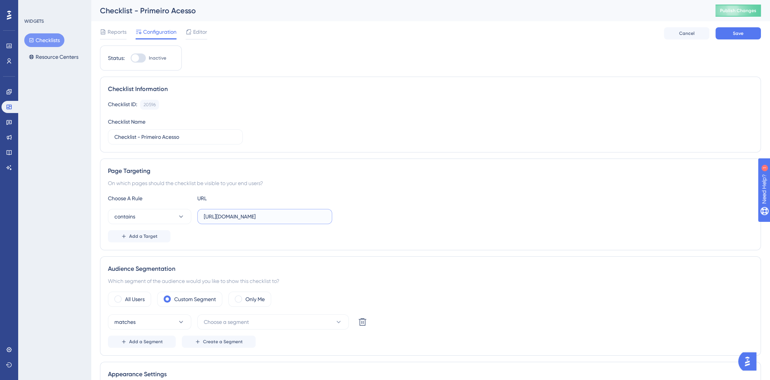
click at [306, 219] on input "https://console.staging.bluems.com/" at bounding box center [265, 216] width 122 height 8
drag, startPoint x: 243, startPoint y: 216, endPoint x: 264, endPoint y: 219, distance: 21.1
click at [264, 219] on input "https://console.staging.bluems.com/" at bounding box center [265, 216] width 122 height 8
type input "https://console.bluems.com/"
click at [434, 209] on div "contains https://console.bluems.com/" at bounding box center [430, 216] width 645 height 15
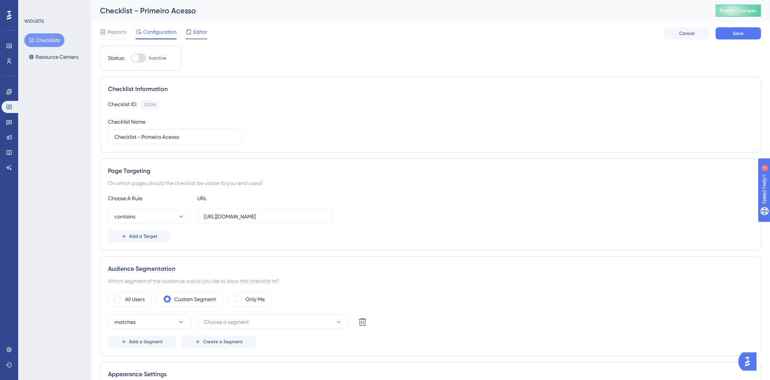
click at [198, 29] on span "Editor" at bounding box center [200, 31] width 14 height 9
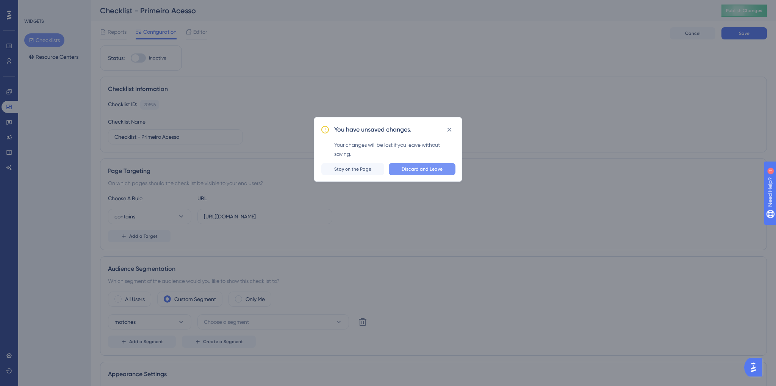
drag, startPoint x: 368, startPoint y: 175, endPoint x: 439, endPoint y: 165, distance: 71.8
click at [371, 176] on div "You have unsaved changes. Your changes will be lost if you leave without saving…" at bounding box center [388, 149] width 148 height 64
drag, startPoint x: 450, startPoint y: 129, endPoint x: 662, endPoint y: 55, distance: 224.5
click at [452, 129] on icon at bounding box center [449, 130] width 8 height 8
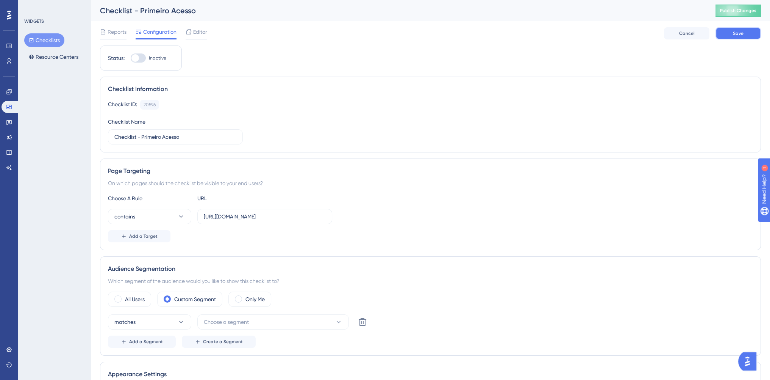
click at [726, 37] on button "Save" at bounding box center [738, 33] width 45 height 12
click at [194, 35] on span "Editor" at bounding box center [200, 31] width 14 height 9
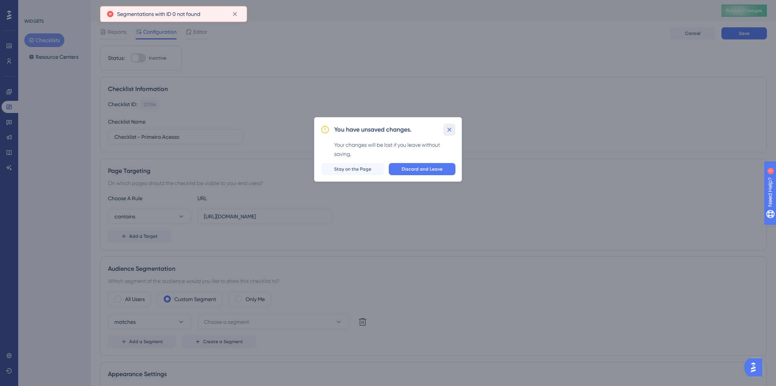
click at [449, 130] on icon at bounding box center [449, 130] width 8 height 8
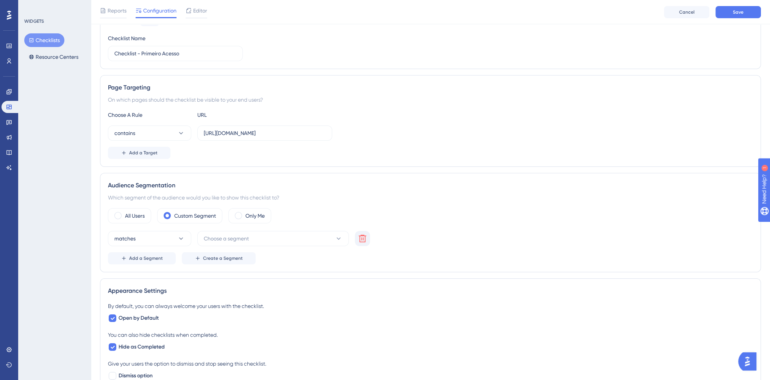
scroll to position [114, 0]
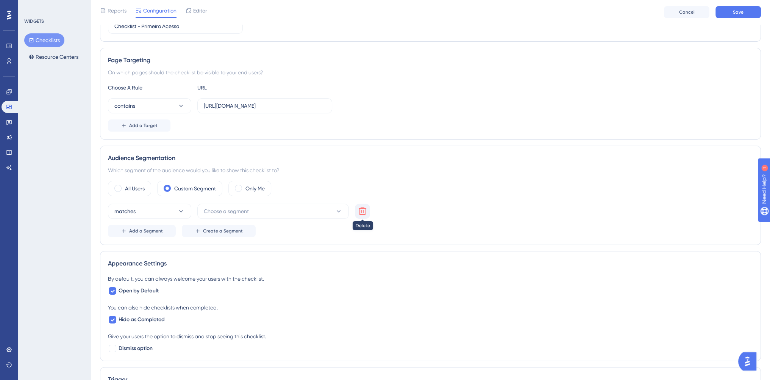
click at [362, 209] on icon at bounding box center [362, 210] width 9 height 9
drag, startPoint x: 262, startPoint y: 188, endPoint x: 268, endPoint y: 190, distance: 6.7
click at [262, 188] on label "Only Me" at bounding box center [254, 188] width 19 height 9
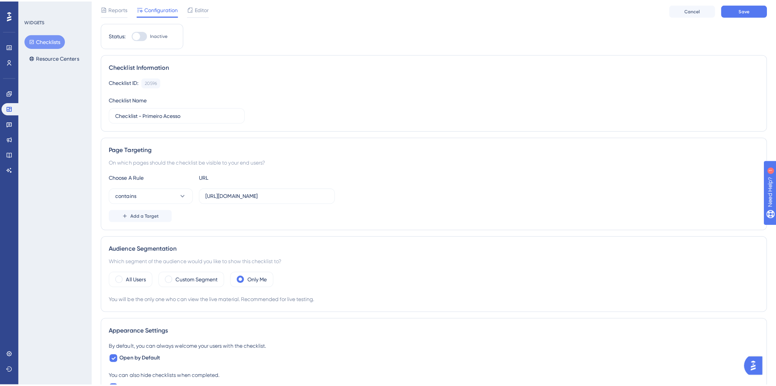
scroll to position [0, 0]
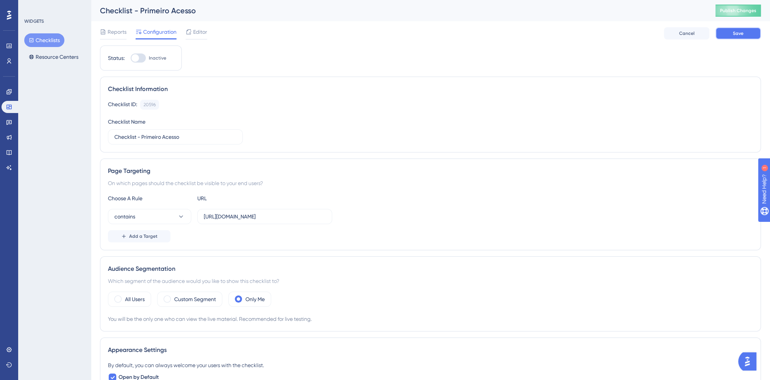
click at [725, 36] on button "Save" at bounding box center [738, 33] width 45 height 12
click at [184, 29] on div "Reports Configuration Editor" at bounding box center [153, 33] width 107 height 12
click at [190, 32] on icon at bounding box center [188, 31] width 5 height 5
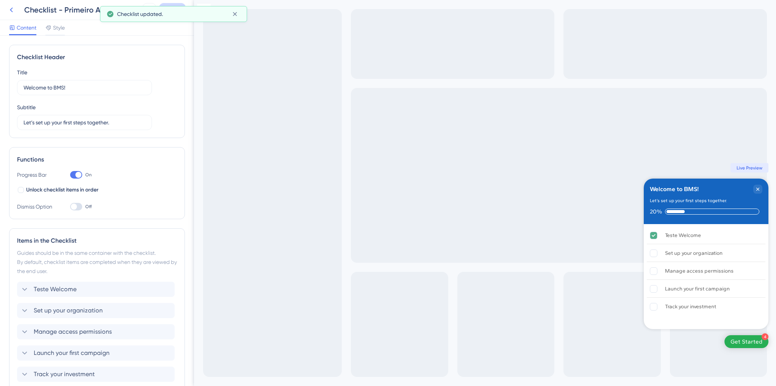
click at [11, 13] on icon at bounding box center [11, 9] width 9 height 9
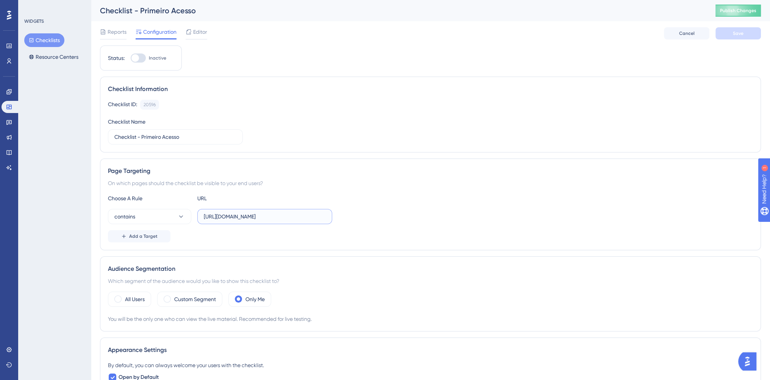
click at [242, 219] on input "https://console.bluems.com/" at bounding box center [265, 216] width 122 height 8
type input "https://console.staging.bluems.com/"
click at [760, 37] on button "Save" at bounding box center [738, 33] width 45 height 12
click at [8, 94] on icon at bounding box center [8, 91] width 5 height 5
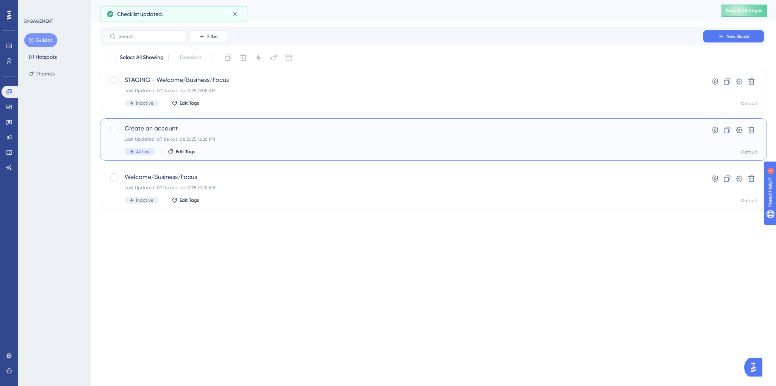
click at [236, 141] on div "Last Updated: 07 de out. de 2025 12:28 PM" at bounding box center [403, 139] width 557 height 6
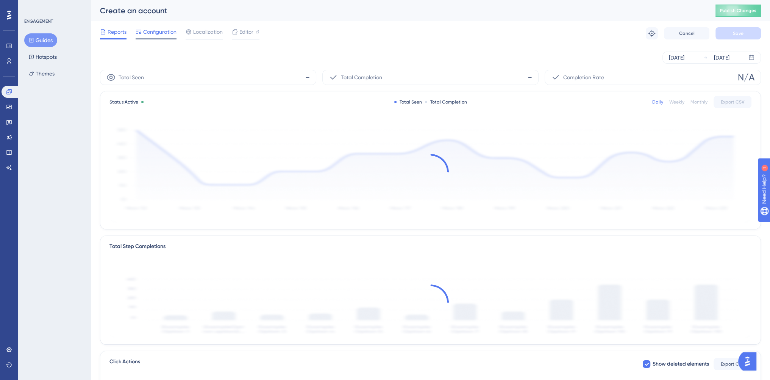
click at [165, 34] on span "Configuration" at bounding box center [159, 31] width 33 height 9
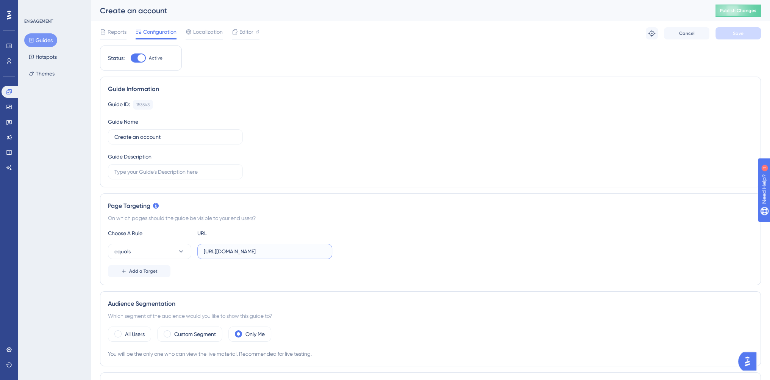
drag, startPoint x: 262, startPoint y: 252, endPoint x: 243, endPoint y: 251, distance: 19.7
click at [243, 251] on input "https://console.staging.bluems.com/" at bounding box center [265, 251] width 122 height 8
type input "https://console.bluems.com/"
click at [737, 34] on span "Save" at bounding box center [738, 33] width 11 height 6
click at [244, 38] on div at bounding box center [246, 38] width 28 height 1
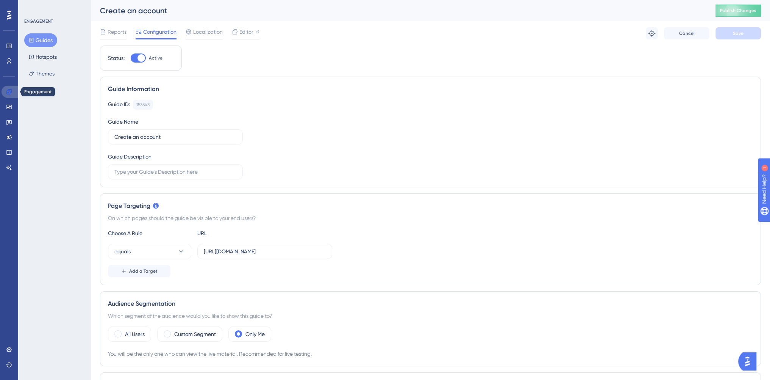
click at [12, 91] on link at bounding box center [11, 92] width 18 height 12
click at [47, 44] on button "Guides" at bounding box center [40, 40] width 33 height 14
click at [49, 36] on button "Guides" at bounding box center [40, 40] width 33 height 14
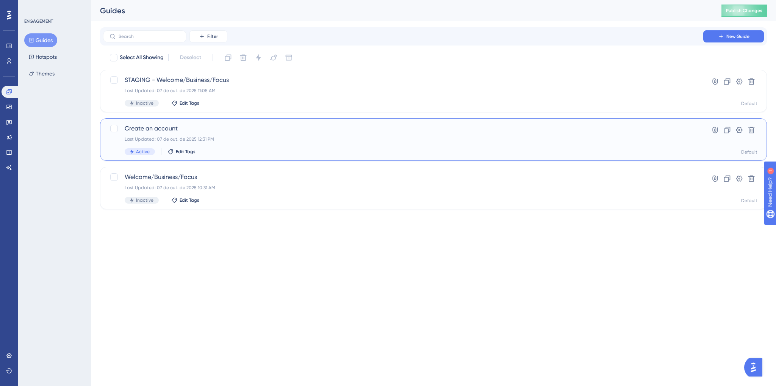
click at [244, 144] on div "Create an account Last Updated: 07 de out. de 2025 12:31 PM Active Edit Tags" at bounding box center [403, 139] width 557 height 31
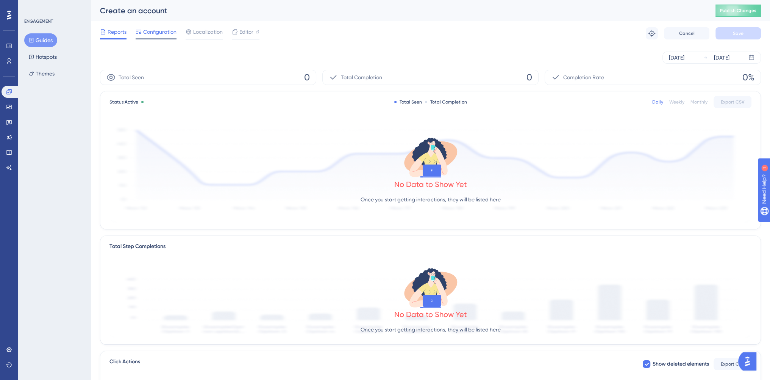
click at [159, 32] on span "Configuration" at bounding box center [159, 31] width 33 height 9
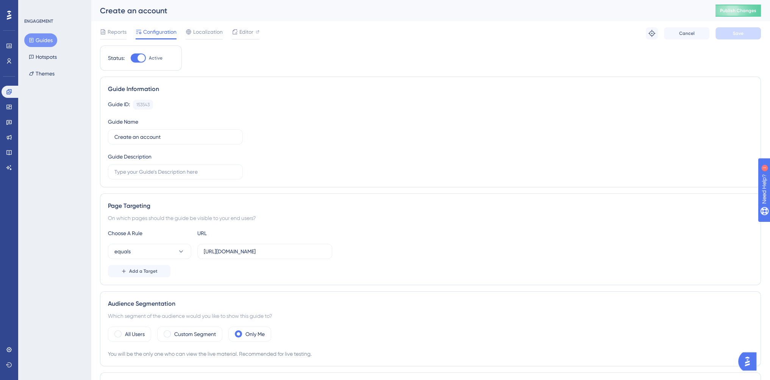
click at [136, 55] on div at bounding box center [138, 57] width 15 height 9
click at [131, 58] on input "Active" at bounding box center [130, 58] width 0 height 0
checkbox input "false"
click at [728, 30] on button "Save" at bounding box center [738, 33] width 45 height 12
click at [737, 14] on button "Publish Changes" at bounding box center [738, 11] width 45 height 12
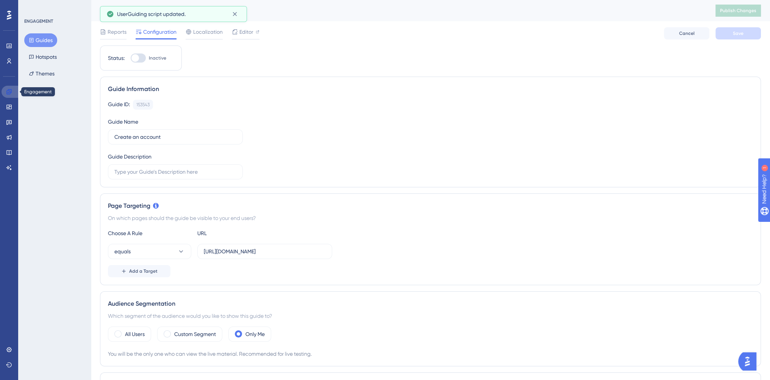
click at [7, 93] on icon at bounding box center [9, 92] width 6 height 6
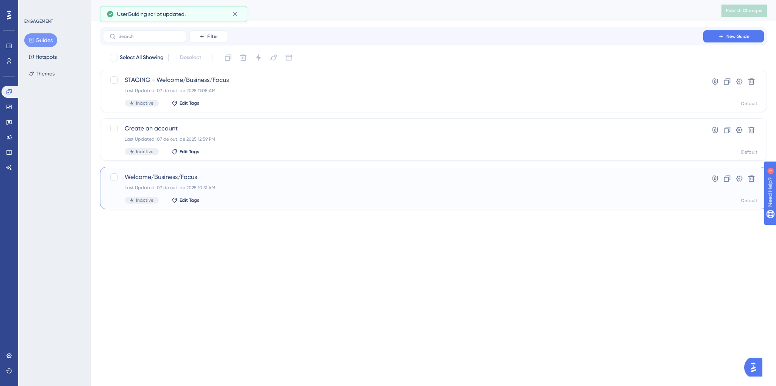
click at [228, 187] on div "Last Updated: 07 de out. de 2025 10:31 AM" at bounding box center [403, 187] width 557 height 6
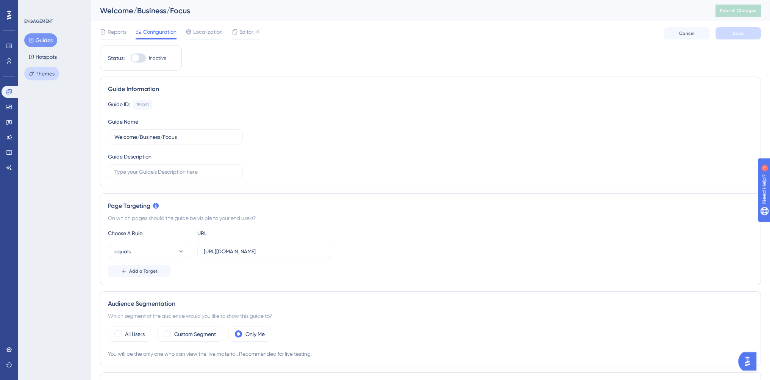
click at [45, 77] on button "Themes" at bounding box center [41, 74] width 35 height 14
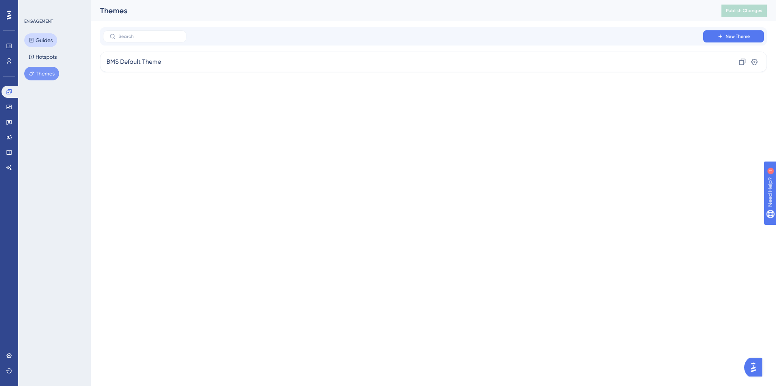
click at [47, 41] on button "Guides" at bounding box center [40, 40] width 33 height 14
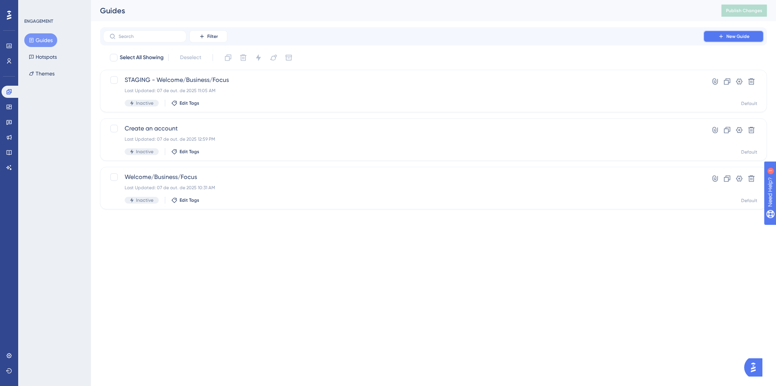
click at [736, 39] on button "New Guide" at bounding box center [733, 36] width 61 height 12
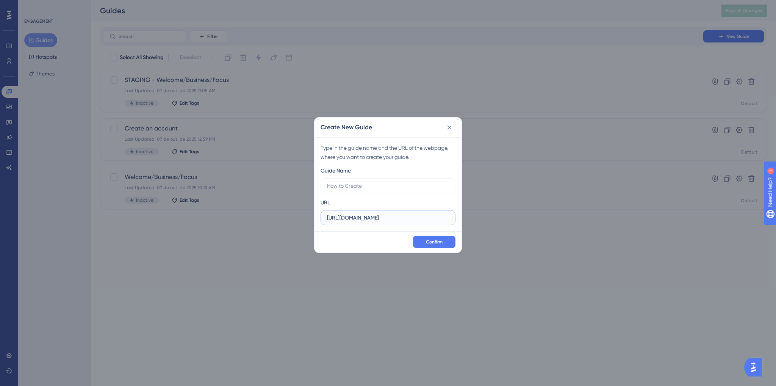
drag, startPoint x: 384, startPoint y: 217, endPoint x: 366, endPoint y: 219, distance: 18.0
click at [366, 219] on input "https://console.staging.bluems.com" at bounding box center [388, 217] width 122 height 8
type input "https://console.bluems.com"
click at [401, 188] on input "text" at bounding box center [388, 185] width 122 height 8
click at [326, 185] on label "Create an account" at bounding box center [387, 185] width 135 height 15
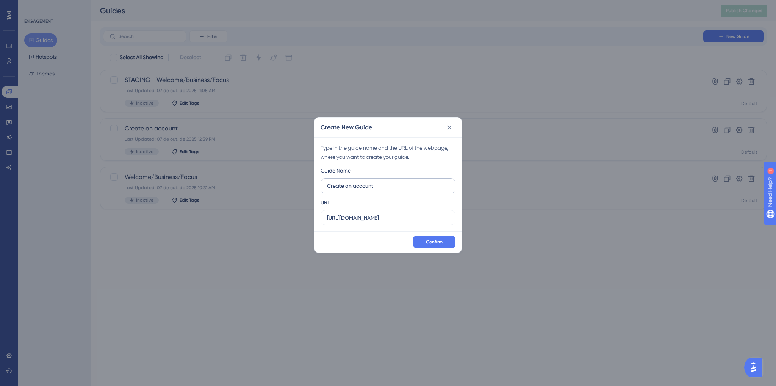
click at [327, 185] on input "Create an account" at bounding box center [388, 185] width 122 height 8
type input "Create an account [V1]"
click at [444, 239] on button "Confirm" at bounding box center [434, 242] width 42 height 12
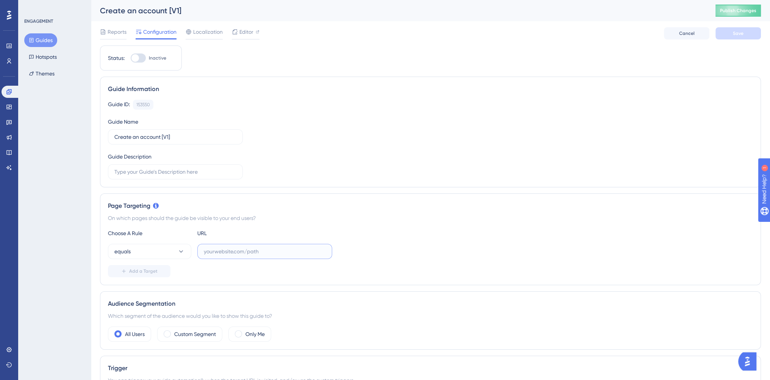
click at [235, 250] on input "text" at bounding box center [265, 251] width 122 height 8
click at [222, 250] on input "text" at bounding box center [265, 251] width 122 height 8
paste input "https://console.staging.bluems.com/"
type input "https://console.staging.bluems.com/"
click at [396, 266] on div "Add a Target" at bounding box center [430, 271] width 645 height 12
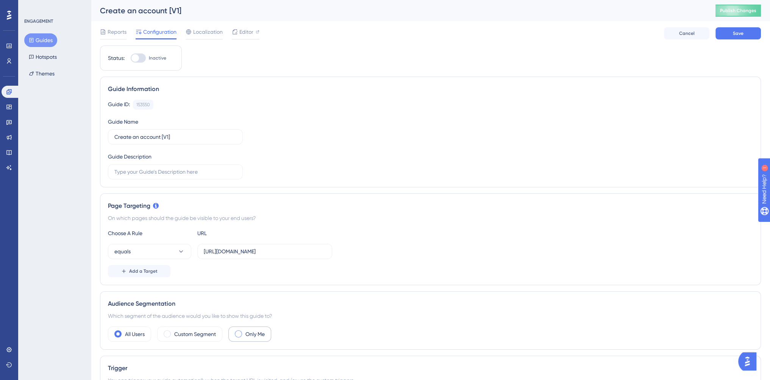
click at [265, 331] on label "Only Me" at bounding box center [254, 333] width 19 height 9
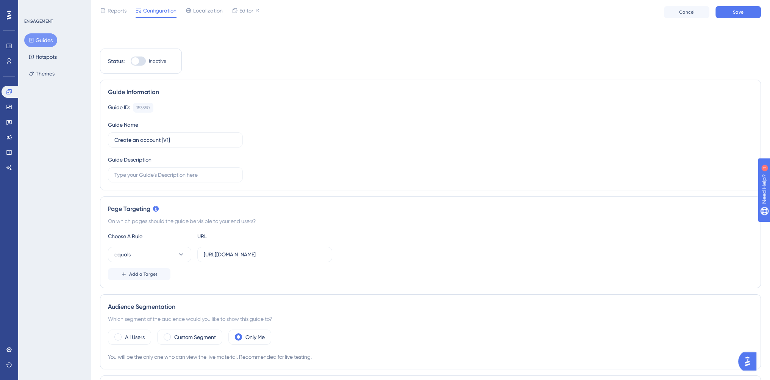
scroll to position [227, 0]
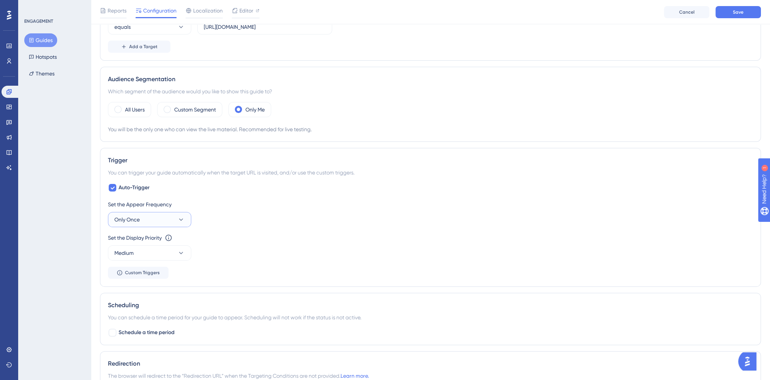
click at [144, 220] on button "Only Once" at bounding box center [149, 219] width 83 height 15
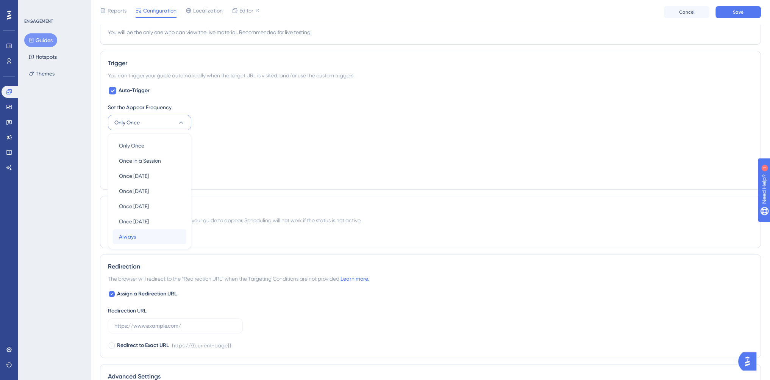
click at [144, 241] on div "Always Always" at bounding box center [149, 236] width 61 height 15
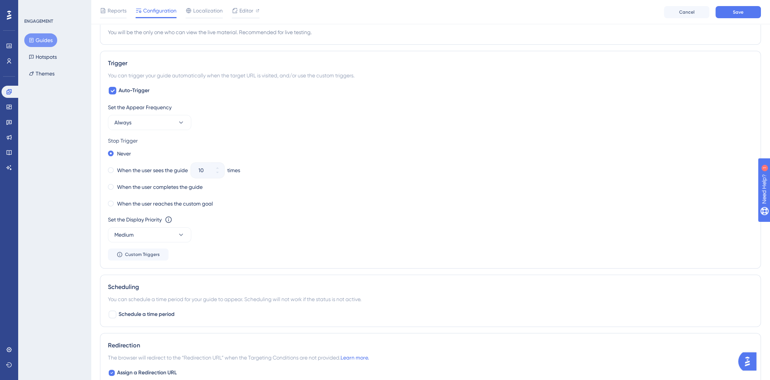
click at [294, 251] on div "Set the Appear Frequency Always Stop Trigger Never When the user sees the guide…" at bounding box center [430, 182] width 645 height 158
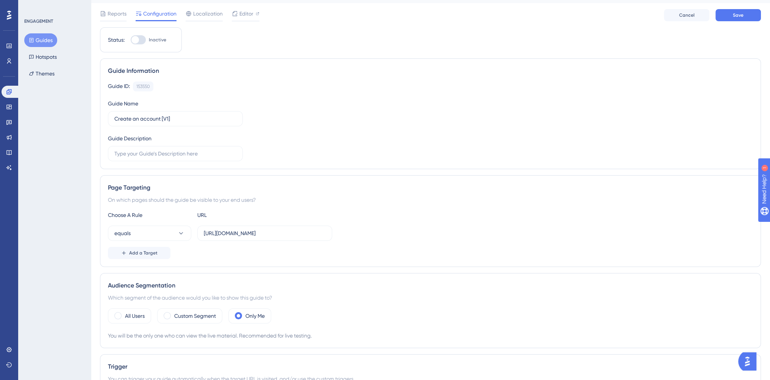
scroll to position [0, 0]
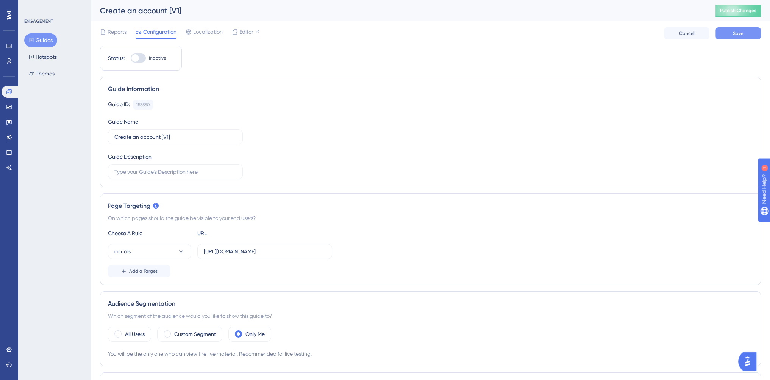
click at [751, 34] on button "Save" at bounding box center [738, 33] width 45 height 12
click at [243, 33] on span "Editor" at bounding box center [246, 31] width 14 height 9
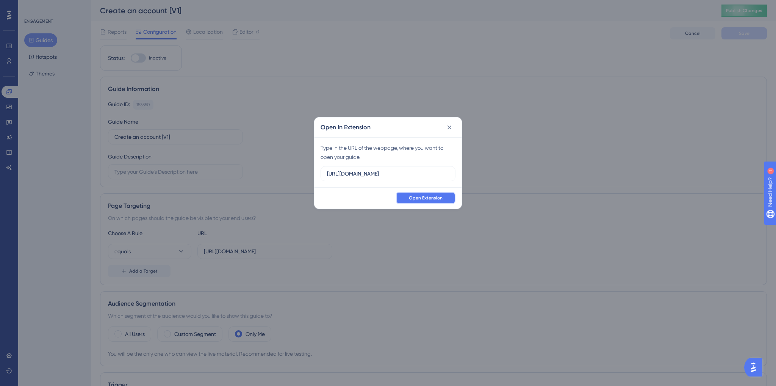
click at [445, 196] on button "Open Extension" at bounding box center [425, 198] width 59 height 12
drag, startPoint x: 331, startPoint y: 144, endPoint x: 423, endPoint y: 175, distance: 97.0
click at [452, 139] on div "Type in the URL of the webpage, where you want to open your guide. https://cons…" at bounding box center [387, 162] width 147 height 50
click at [415, 199] on span "Open Extension" at bounding box center [426, 198] width 34 height 6
click at [293, 119] on div "Open In Extension Type in the URL of the webpage, where you want to open your g…" at bounding box center [388, 193] width 776 height 386
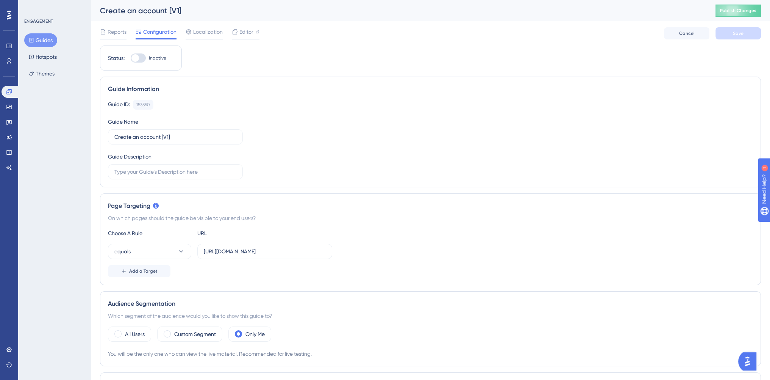
click at [46, 36] on button "Guides" at bounding box center [40, 40] width 33 height 14
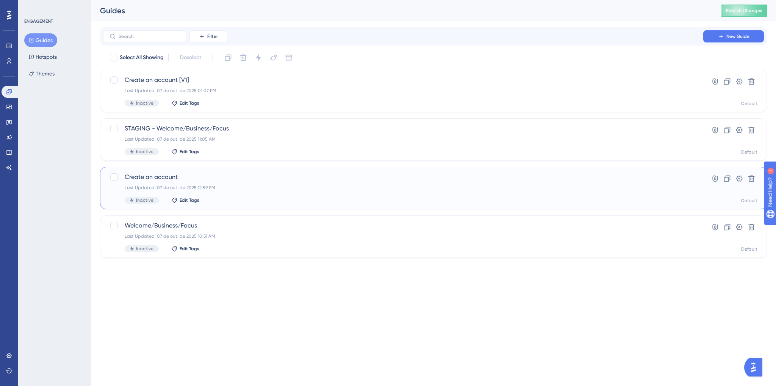
click at [278, 183] on div "Create an account Last Updated: 07 de out. de 2025 12:59 PM Inactive Edit Tags" at bounding box center [403, 187] width 557 height 31
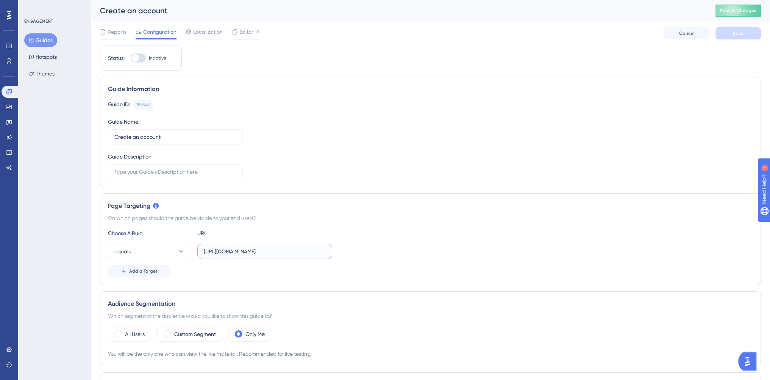
click at [256, 250] on input "https://console.bluems.com/" at bounding box center [265, 251] width 122 height 8
click at [45, 38] on button "Guides" at bounding box center [40, 40] width 33 height 14
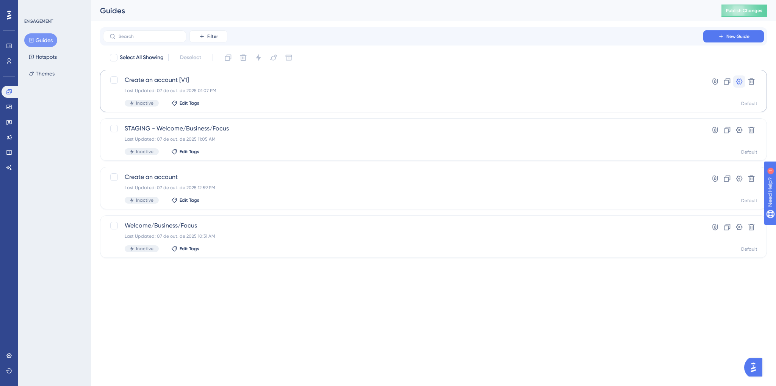
click at [739, 82] on icon at bounding box center [739, 81] width 6 height 6
click at [712, 81] on icon at bounding box center [715, 82] width 8 height 8
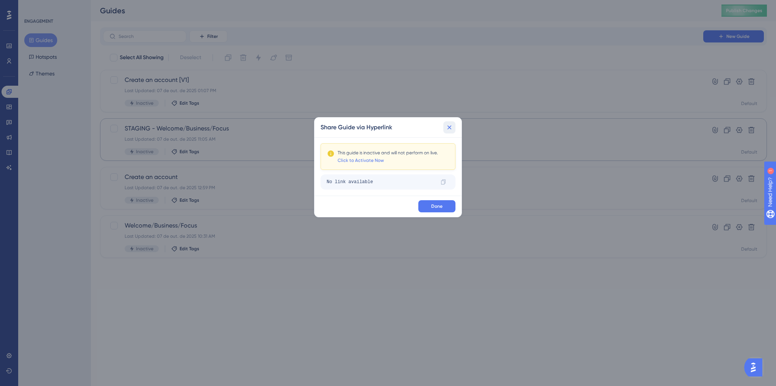
click at [452, 127] on icon at bounding box center [449, 127] width 8 height 8
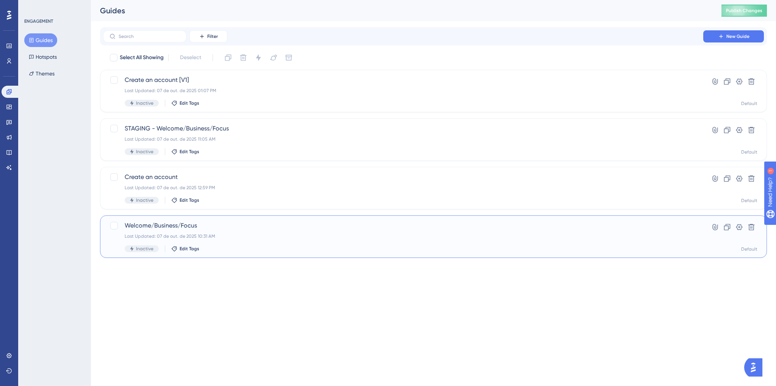
click at [219, 253] on div "Welcome/Business/Focus Last Updated: 07 de out. de 2025 10:31 AM Inactive Edit …" at bounding box center [433, 236] width 667 height 42
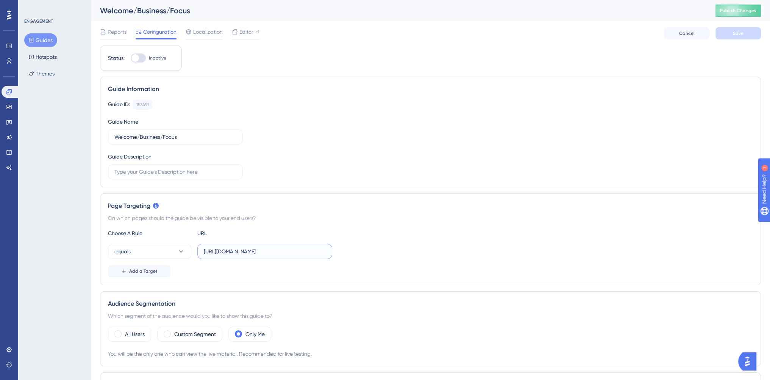
click at [219, 253] on input "https://console.staging.bluems.com/" at bounding box center [265, 251] width 122 height 8
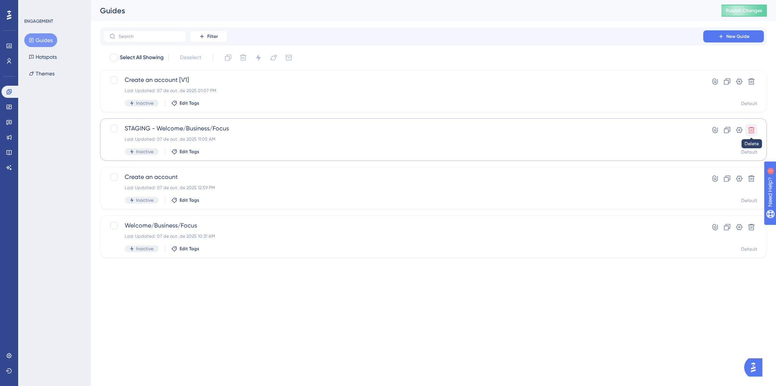
click at [747, 132] on icon at bounding box center [751, 130] width 8 height 8
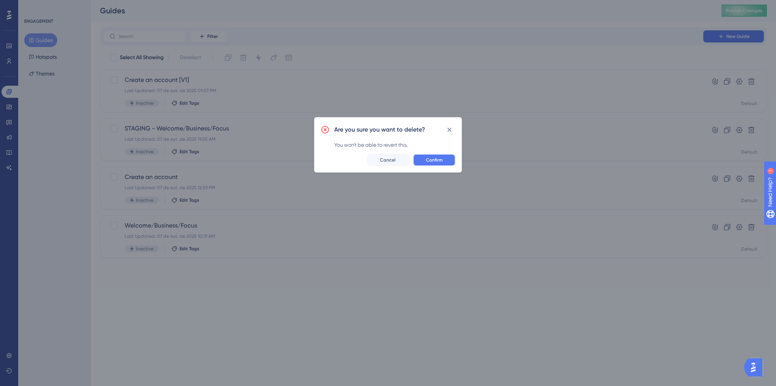
click at [444, 161] on button "Confirm" at bounding box center [434, 160] width 42 height 12
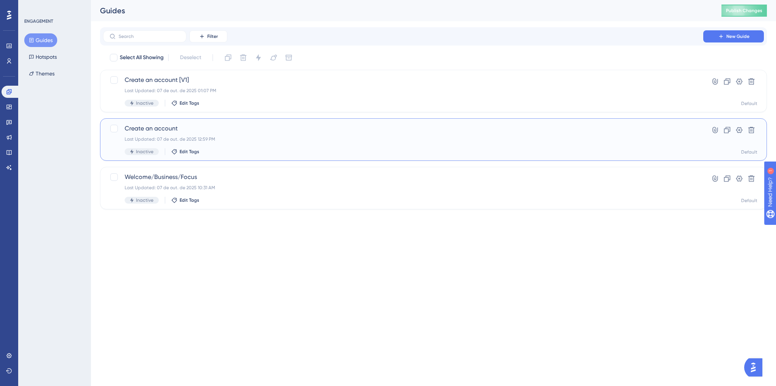
click at [293, 142] on div "Create an account Last Updated: 07 de out. de 2025 12:59 PM Inactive Edit Tags" at bounding box center [403, 139] width 557 height 31
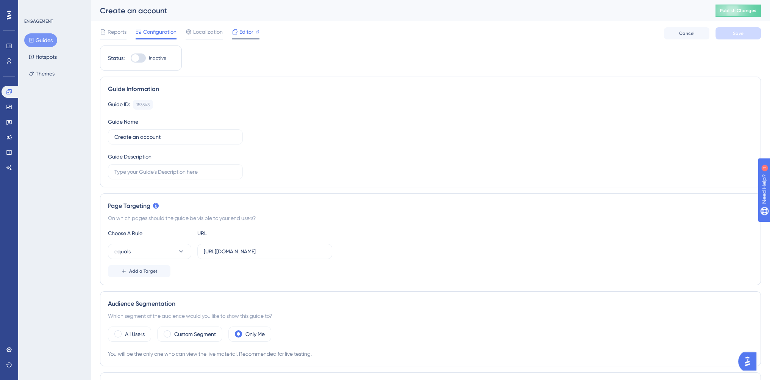
click at [249, 31] on span "Editor" at bounding box center [246, 31] width 14 height 9
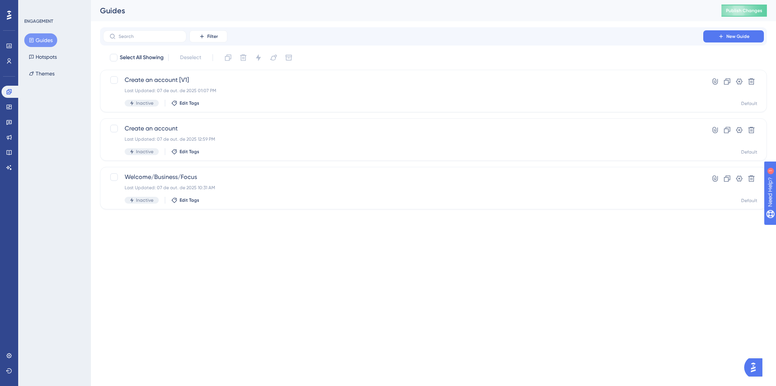
click at [50, 39] on button "Guides" at bounding box center [40, 40] width 33 height 14
click at [275, 173] on span "Welcome/Business/Focus" at bounding box center [403, 176] width 557 height 9
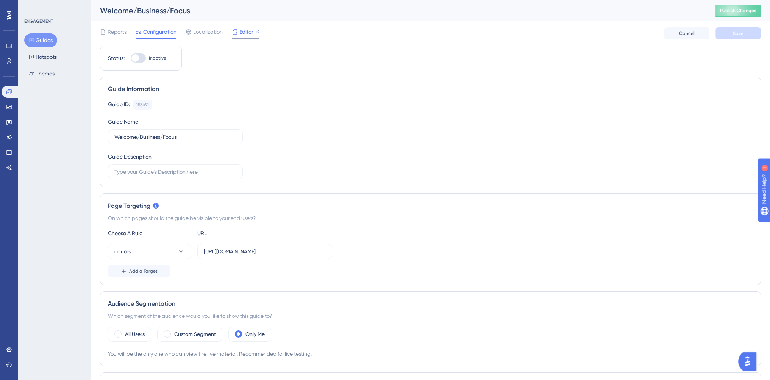
click at [237, 34] on icon at bounding box center [235, 32] width 6 height 6
click at [184, 176] on label at bounding box center [175, 171] width 135 height 15
click at [184, 176] on input "text" at bounding box center [175, 171] width 122 height 8
click at [185, 136] on input "Welcome/Business/Focus" at bounding box center [175, 137] width 122 height 8
click at [138, 61] on div at bounding box center [138, 57] width 15 height 9
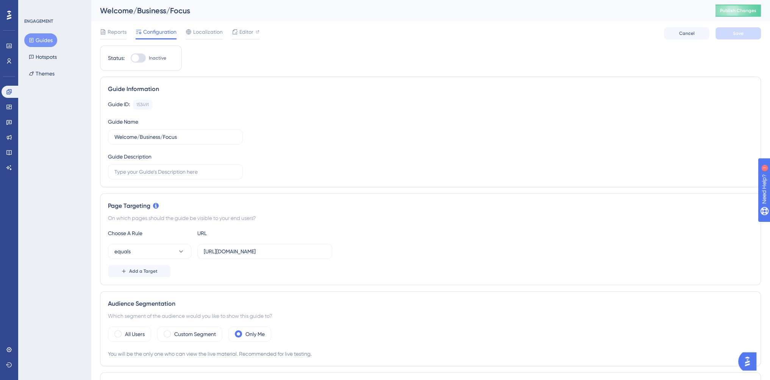
click at [131, 58] on input "Inactive" at bounding box center [130, 58] width 0 height 0
click at [756, 35] on button "Save" at bounding box center [738, 33] width 45 height 12
click at [747, 12] on span "Publish Changes" at bounding box center [738, 11] width 36 height 6
click at [298, 258] on label "https://console.staging.bluems.com/" at bounding box center [264, 251] width 135 height 15
click at [298, 255] on input "https://console.staging.bluems.com/" at bounding box center [265, 251] width 122 height 8
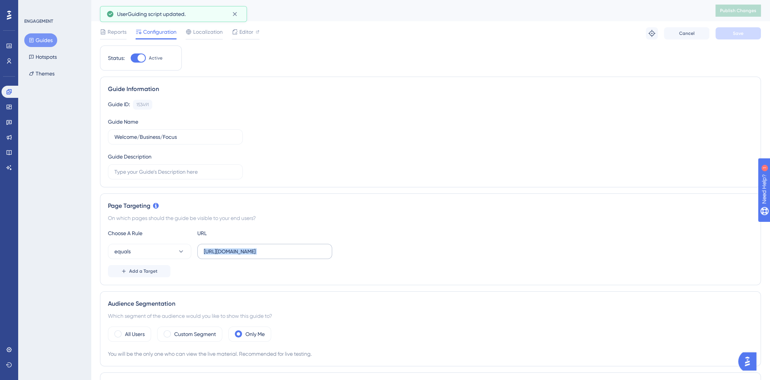
click at [298, 258] on label "https://console.staging.bluems.com/" at bounding box center [264, 251] width 135 height 15
click at [298, 255] on input "https://console.staging.bluems.com/" at bounding box center [265, 251] width 122 height 8
click at [298, 258] on label "https://console.staging.bluems.com/" at bounding box center [264, 251] width 135 height 15
click at [298, 255] on input "https://console.staging.bluems.com/" at bounding box center [265, 251] width 122 height 8
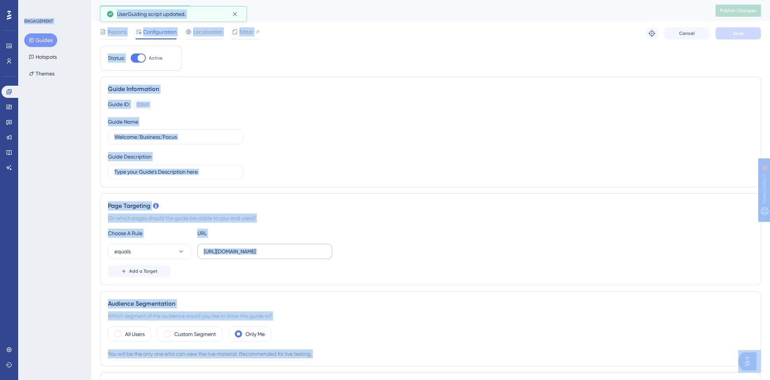
click at [315, 245] on label "https://console.staging.bluems.com/" at bounding box center [264, 251] width 135 height 15
click at [315, 247] on input "https://console.staging.bluems.com/" at bounding box center [265, 251] width 122 height 8
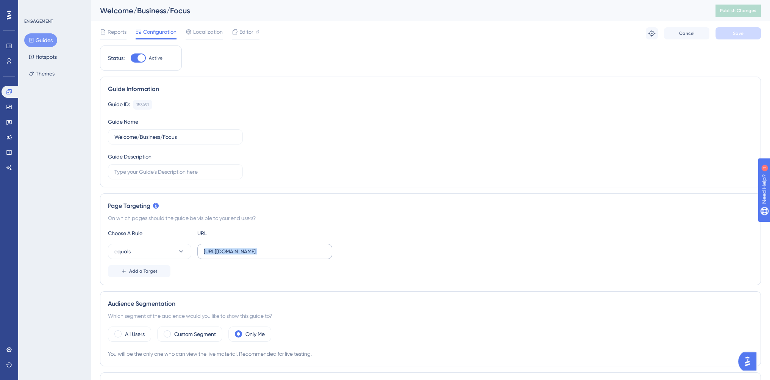
click at [315, 245] on label "https://console.staging.bluems.com/" at bounding box center [264, 251] width 135 height 15
click at [315, 247] on input "https://console.staging.bluems.com/" at bounding box center [265, 251] width 122 height 8
click at [315, 245] on label "https://console.staging.bluems.com/" at bounding box center [264, 251] width 135 height 15
click at [315, 247] on input "https://console.staging.bluems.com/" at bounding box center [265, 251] width 122 height 8
click at [306, 251] on input "https://console.staging.bluems.com/" at bounding box center [265, 251] width 122 height 8
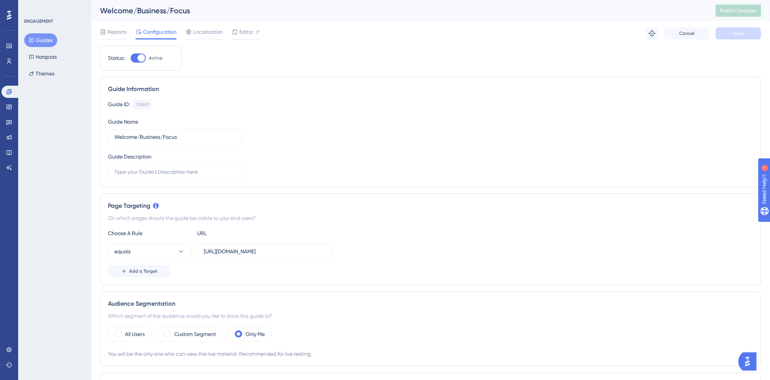
click at [414, 209] on div "Page Targeting" at bounding box center [430, 205] width 645 height 9
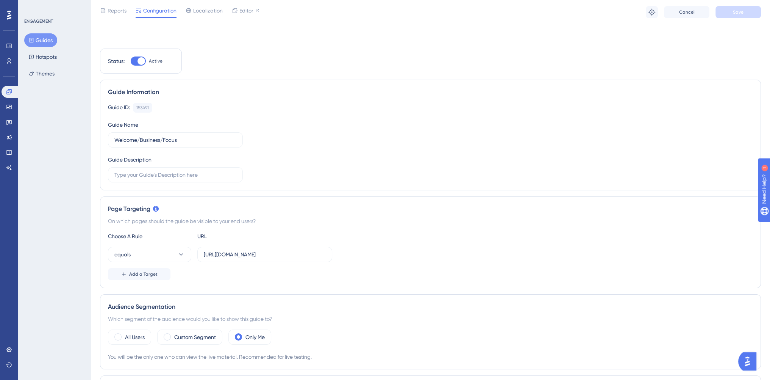
scroll to position [388, 0]
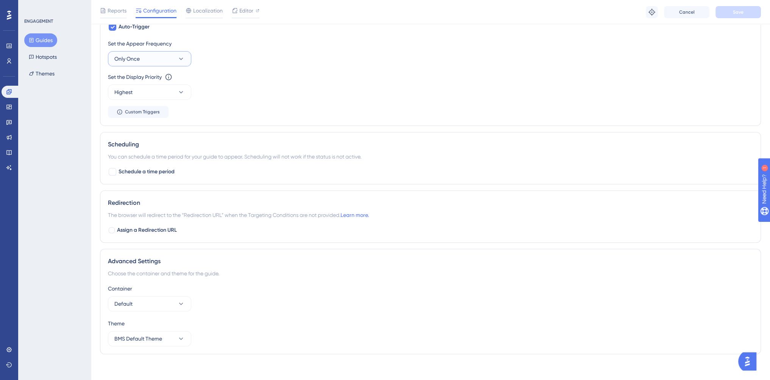
click at [173, 54] on button "Only Once" at bounding box center [149, 58] width 83 height 15
click at [130, 175] on span "Always" at bounding box center [127, 172] width 17 height 9
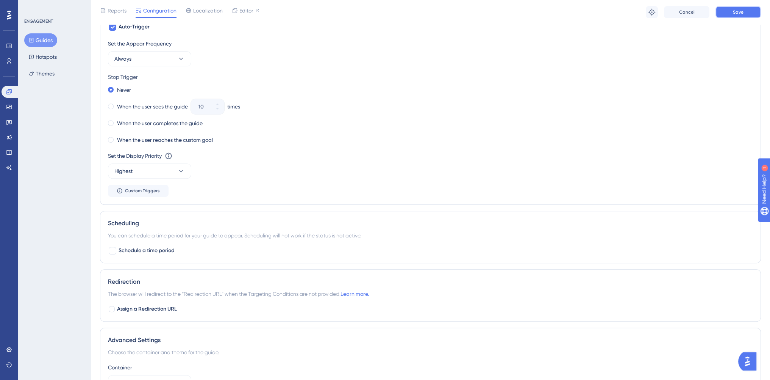
click at [749, 14] on button "Save" at bounding box center [738, 12] width 45 height 12
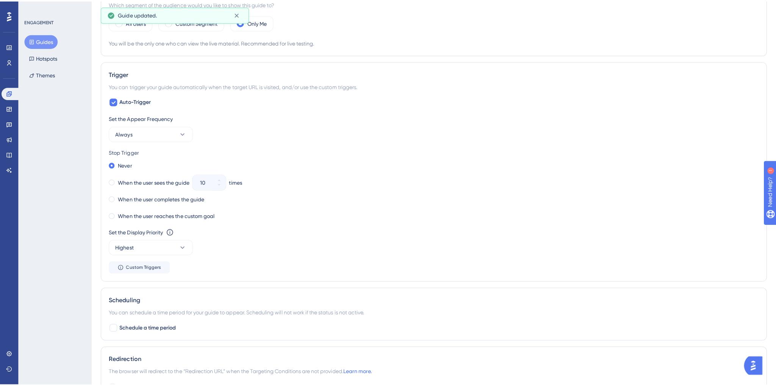
scroll to position [0, 0]
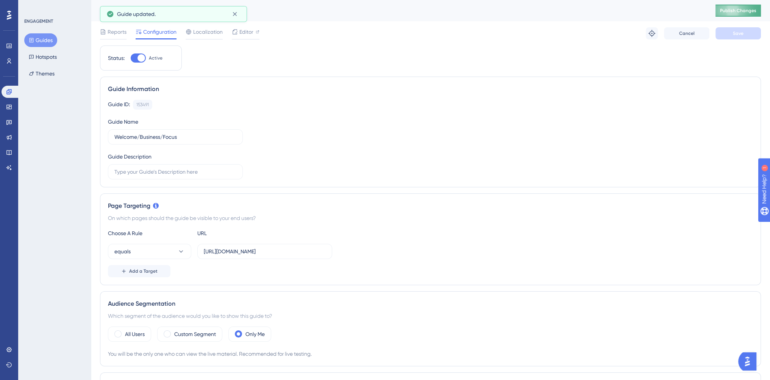
click at [756, 8] on span "Publish Changes" at bounding box center [738, 11] width 36 height 6
click at [140, 59] on div at bounding box center [141, 58] width 8 height 8
click at [131, 58] on input "Active" at bounding box center [130, 58] width 0 height 0
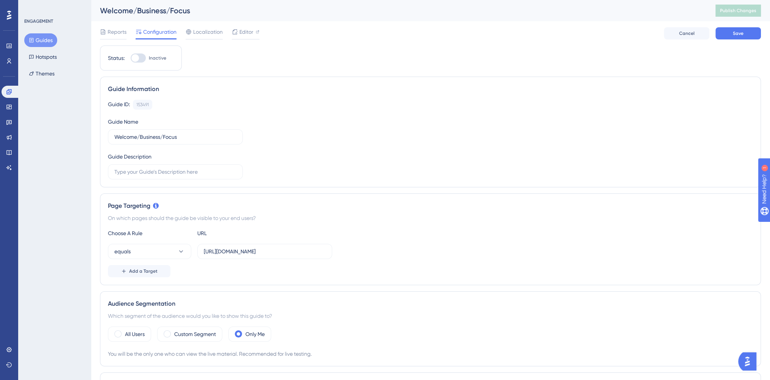
click at [142, 57] on div at bounding box center [138, 57] width 15 height 9
click at [131, 58] on input "Inactive" at bounding box center [130, 58] width 0 height 0
checkbox input "true"
click at [10, 107] on icon at bounding box center [9, 107] width 6 height 6
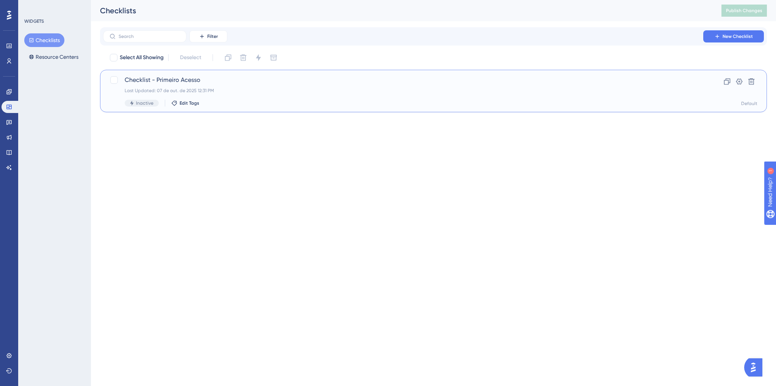
click at [179, 86] on div "Checklist - Primeiro Acesso Last Updated: 07 de out. de 2025 12:31 PM Inactive …" at bounding box center [403, 90] width 557 height 31
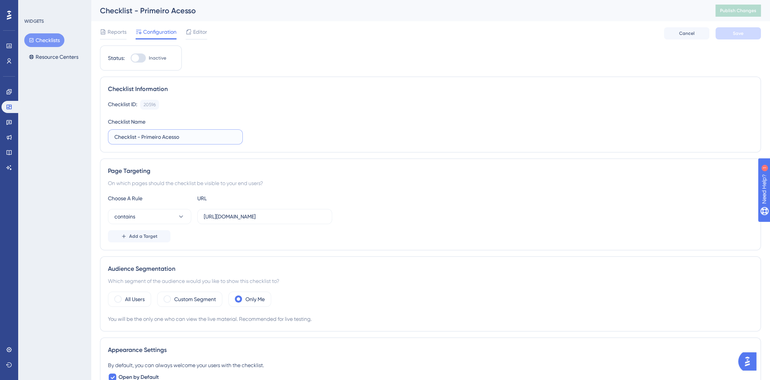
drag, startPoint x: 138, startPoint y: 137, endPoint x: 194, endPoint y: 134, distance: 56.1
click at [194, 134] on input "Checklist - Primeiro Acesso" at bounding box center [175, 137] width 122 height 8
click at [194, 135] on input "Checklist pa" at bounding box center [175, 137] width 122 height 8
type input "Checklist para agências"
click at [308, 140] on div "Checklist ID: 20596 Copy Checklist Name Checklist para agências" at bounding box center [430, 122] width 645 height 45
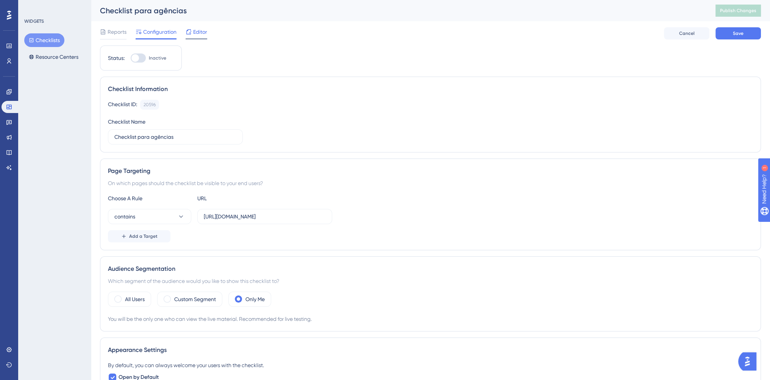
click at [198, 33] on span "Editor" at bounding box center [200, 31] width 14 height 9
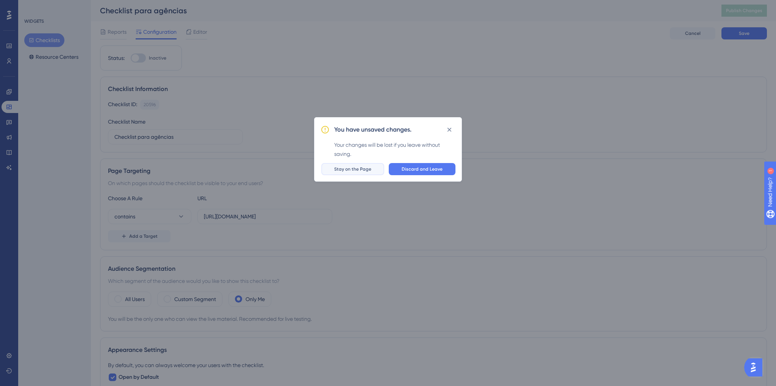
click at [368, 168] on span "Stay on the Page" at bounding box center [352, 169] width 37 height 6
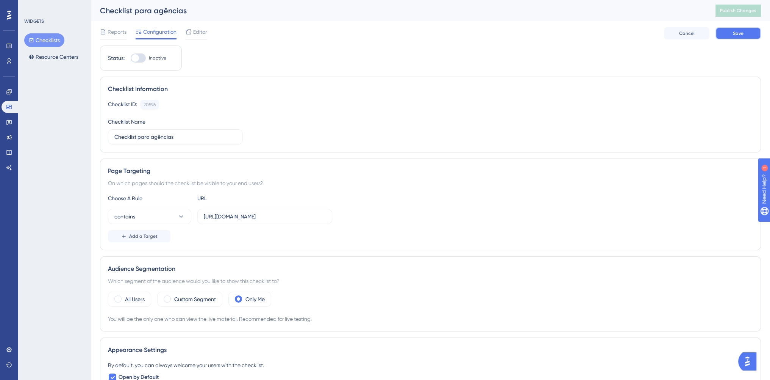
click at [734, 34] on span "Save" at bounding box center [738, 33] width 11 height 6
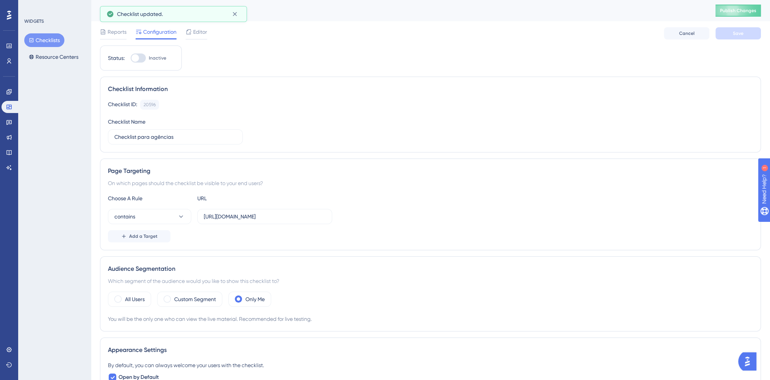
click at [208, 34] on div "Reports Configuration Editor Cancel Save" at bounding box center [430, 33] width 661 height 24
click at [203, 31] on span "Editor" at bounding box center [200, 31] width 14 height 9
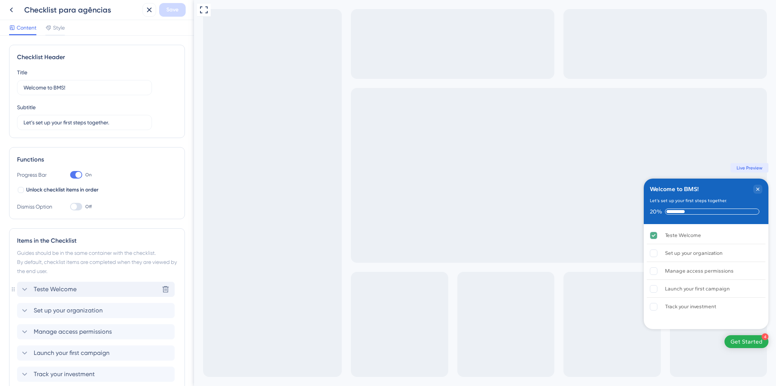
click at [90, 288] on div "Teste Welcome Delete" at bounding box center [96, 288] width 158 height 15
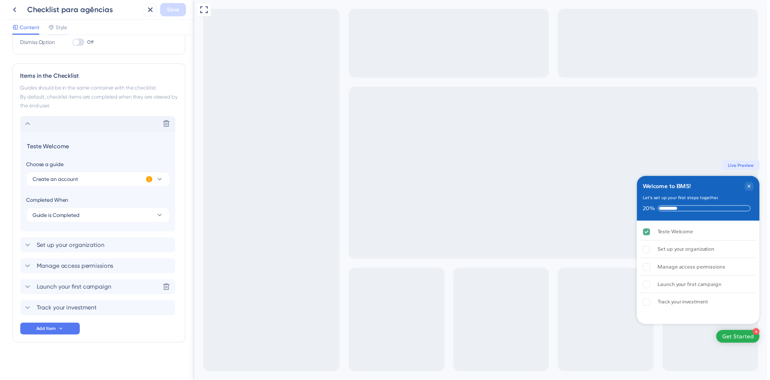
scroll to position [164, 0]
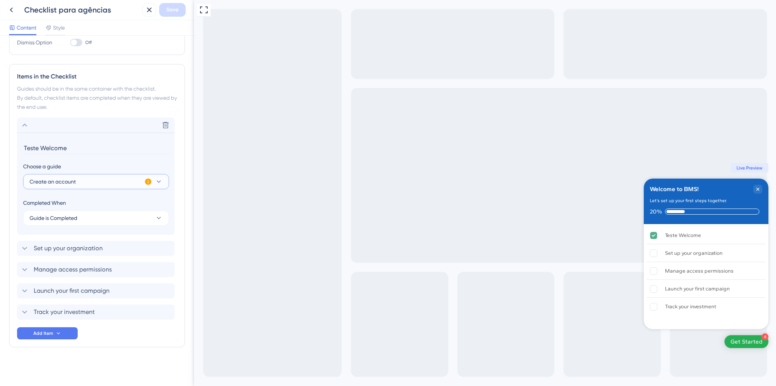
click at [85, 180] on button "Create an account" at bounding box center [96, 181] width 146 height 15
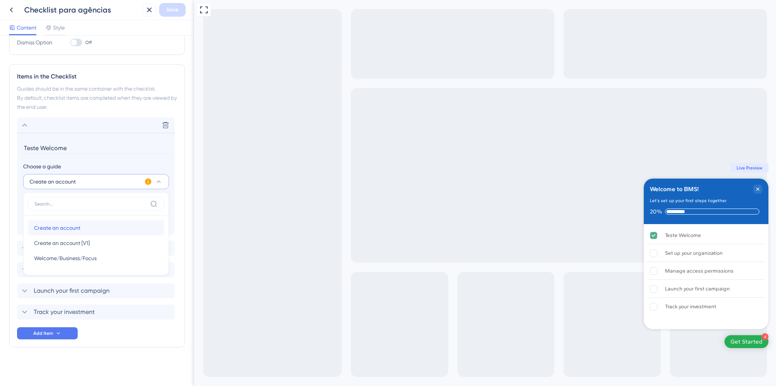
click at [75, 227] on span "Create an account" at bounding box center [57, 227] width 46 height 9
type input "Create an account"
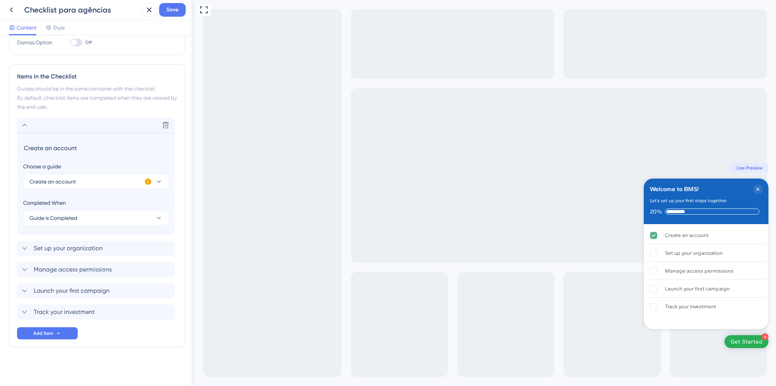
click at [147, 181] on icon at bounding box center [148, 181] width 6 height 6
click at [53, 148] on input "Create an account" at bounding box center [96, 148] width 147 height 12
click at [114, 351] on div "Checklist Header Title Welcome to BMS! Subtitle Let’s set up your first steps t…" at bounding box center [97, 129] width 176 height 497
click at [83, 182] on button "Create an account" at bounding box center [96, 181] width 146 height 15
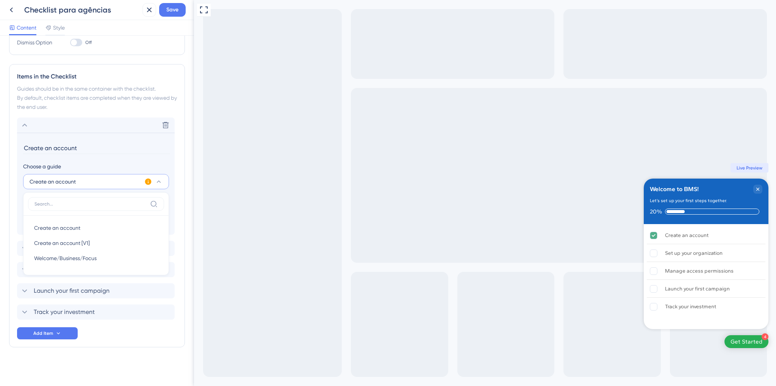
click at [107, 361] on div "Checklist Header Title Welcome to BMS! Subtitle Let’s set up your first steps t…" at bounding box center [97, 129] width 176 height 497
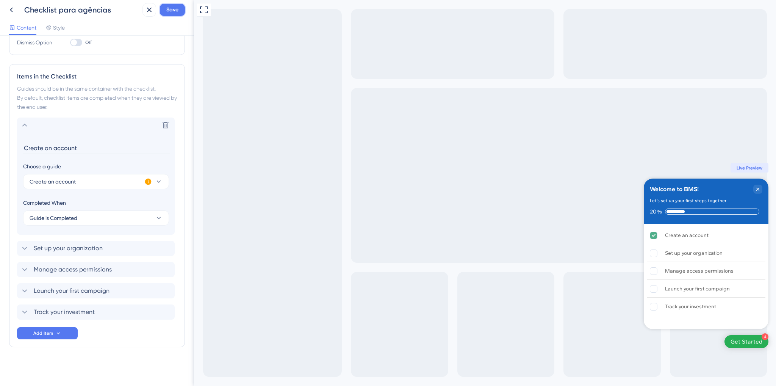
click at [173, 11] on span "Save" at bounding box center [172, 9] width 12 height 9
drag, startPoint x: 145, startPoint y: 10, endPoint x: 63, endPoint y: 15, distance: 82.3
click at [145, 11] on icon at bounding box center [144, 14] width 8 height 8
click at [9, 11] on icon at bounding box center [11, 9] width 9 height 9
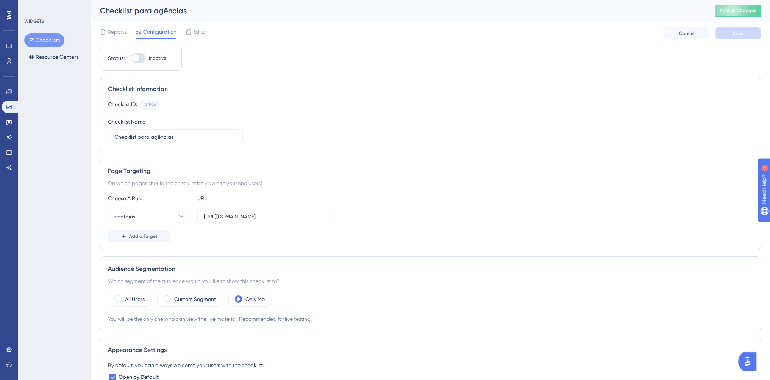
click at [52, 35] on button "Checklists" at bounding box center [44, 40] width 40 height 14
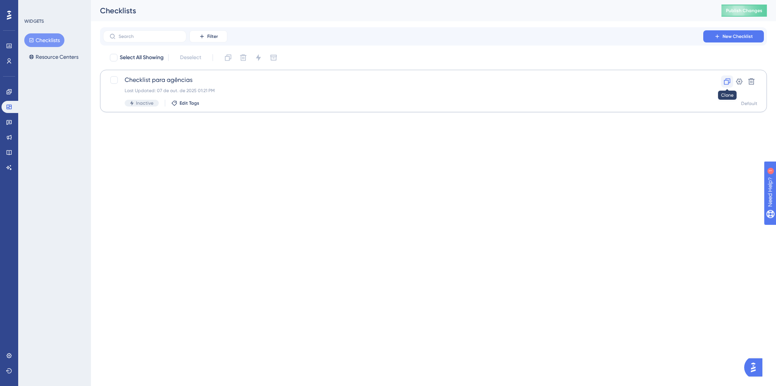
click at [723, 83] on icon at bounding box center [727, 82] width 8 height 8
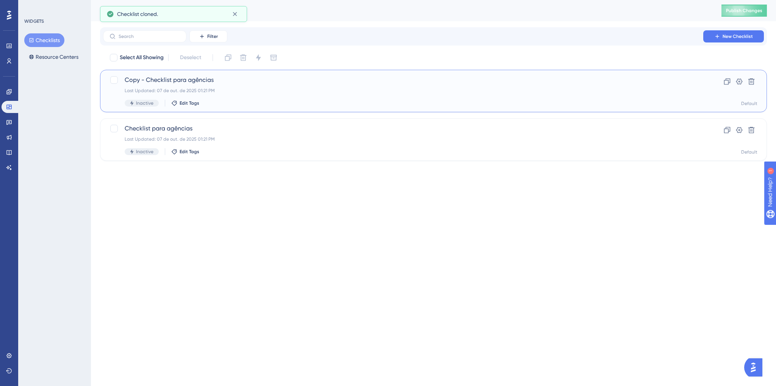
click at [245, 95] on div "Copy - Checklist para agências Last Updated: 07 de out. de 2025 01:21 PM Inacti…" at bounding box center [403, 90] width 557 height 31
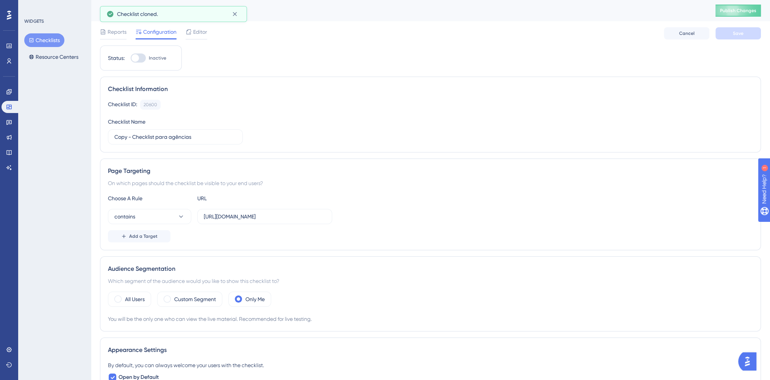
click at [55, 42] on button "Checklists" at bounding box center [44, 40] width 40 height 14
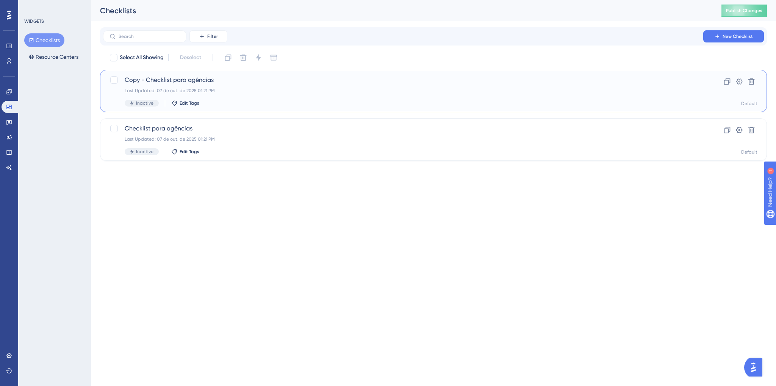
click at [231, 90] on div "Last Updated: 07 de out. de 2025 01:21 PM" at bounding box center [403, 90] width 557 height 6
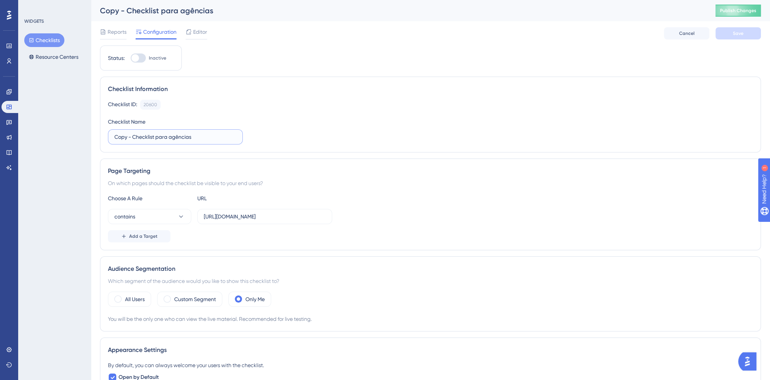
drag, startPoint x: 133, startPoint y: 136, endPoint x: 64, endPoint y: 141, distance: 69.1
click at [91, 143] on div "Performance Users Engagement Widgets Feedback Product Updates Knowledge Base AI…" at bounding box center [430, 329] width 679 height 658
drag, startPoint x: 152, startPoint y: 138, endPoint x: 231, endPoint y: 137, distance: 79.6
click at [231, 137] on input "Checklist para agências" at bounding box center [175, 137] width 122 height 8
type input "Checklist para ecomm/outros"
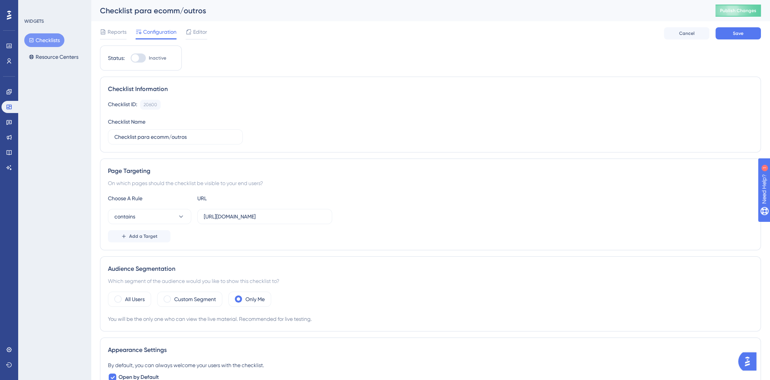
click at [359, 172] on div "Page Targeting" at bounding box center [430, 170] width 645 height 9
click at [191, 33] on icon at bounding box center [188, 31] width 5 height 5
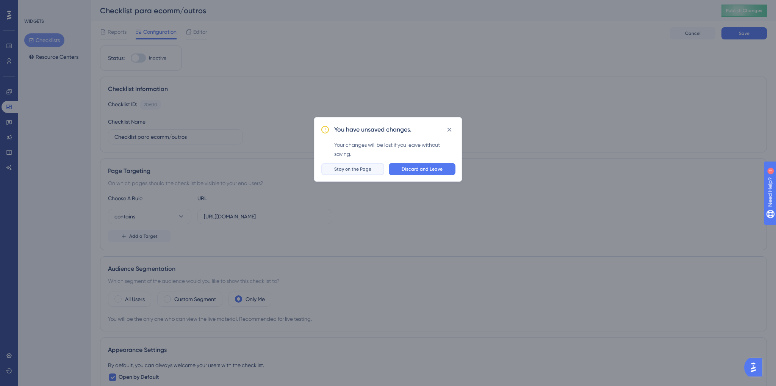
drag, startPoint x: 362, startPoint y: 173, endPoint x: 673, endPoint y: 88, distance: 322.7
click at [362, 173] on button "Stay on the Page" at bounding box center [352, 169] width 63 height 12
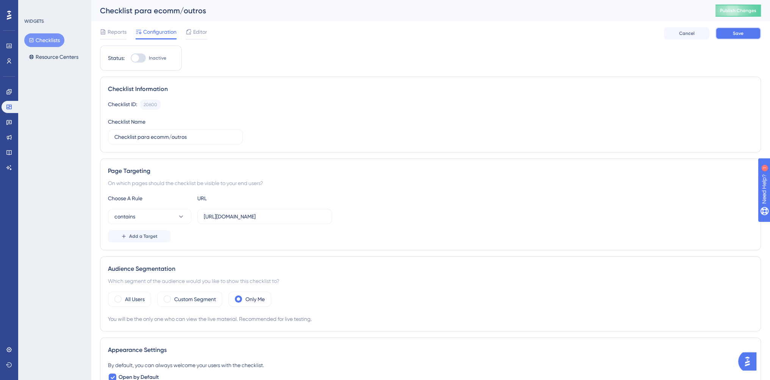
click at [734, 30] on button "Save" at bounding box center [738, 33] width 45 height 12
click at [195, 33] on span "Editor" at bounding box center [200, 31] width 14 height 9
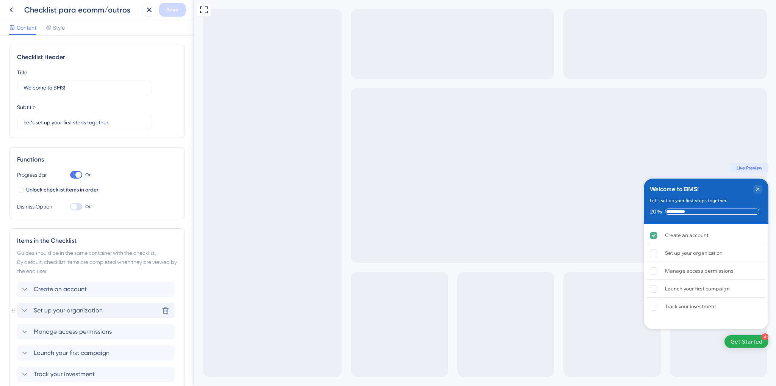
click at [86, 308] on span "Set up your organization" at bounding box center [68, 310] width 69 height 9
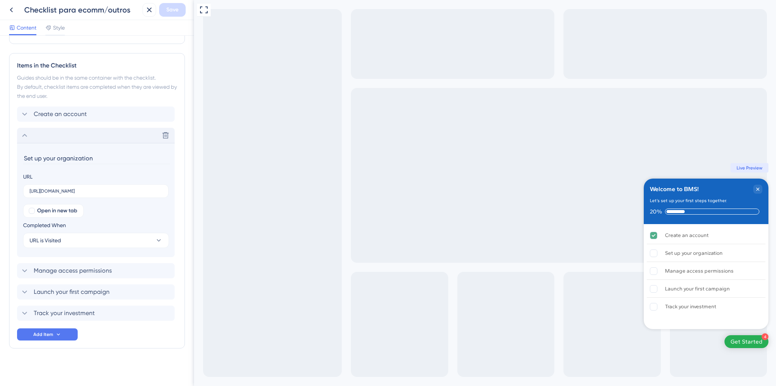
scroll to position [176, 0]
click at [165, 135] on icon at bounding box center [166, 134] width 8 height 8
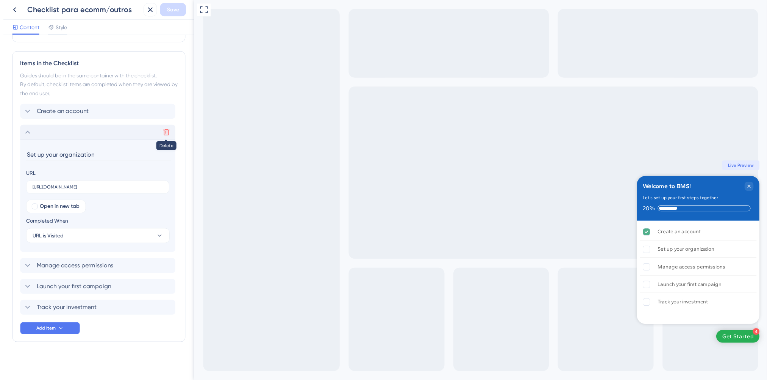
scroll to position [41, 0]
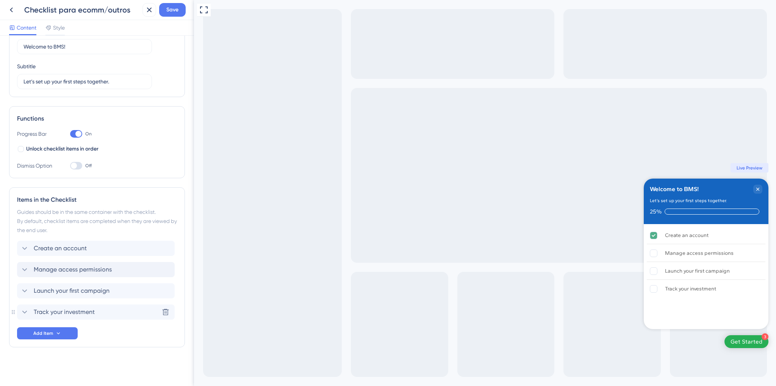
click at [135, 359] on div "Checklist Header Title Welcome to BMS! Subtitle Let’s set up your first steps t…" at bounding box center [97, 190] width 176 height 373
click at [174, 14] on span "Save" at bounding box center [172, 9] width 12 height 9
drag, startPoint x: 141, startPoint y: 14, endPoint x: 118, endPoint y: 15, distance: 23.1
click at [141, 14] on icon at bounding box center [144, 14] width 8 height 8
click at [11, 11] on icon at bounding box center [11, 9] width 9 height 9
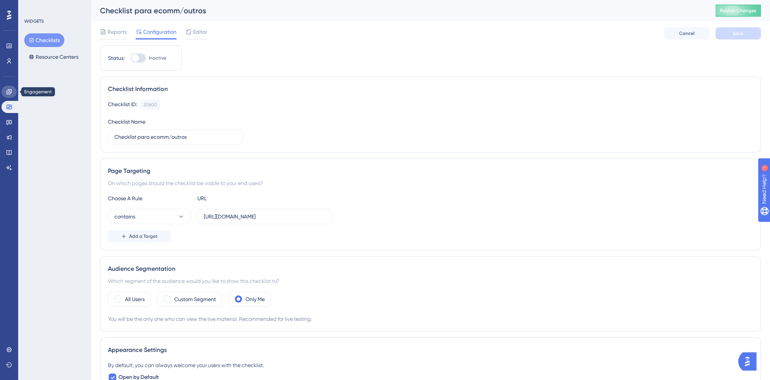
click at [7, 97] on link at bounding box center [9, 92] width 15 height 12
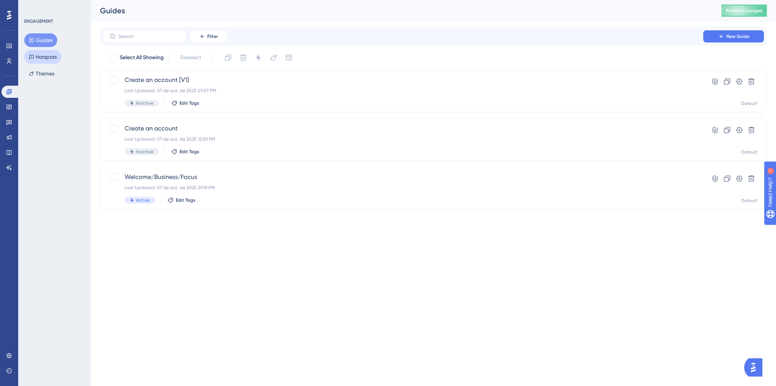
click at [49, 58] on button "Hotspots" at bounding box center [42, 57] width 37 height 14
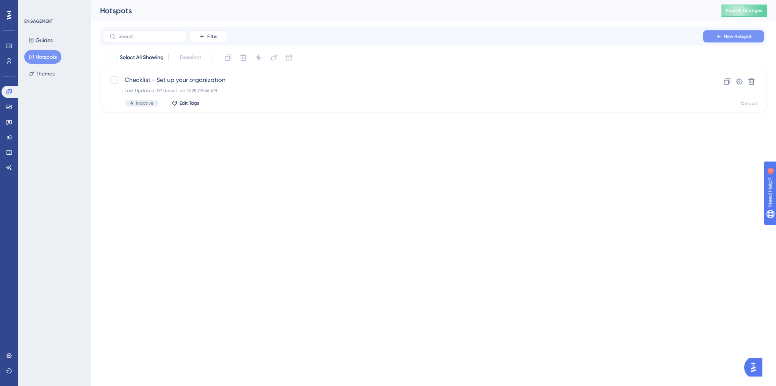
click at [714, 36] on button "New Hotspot" at bounding box center [733, 36] width 61 height 12
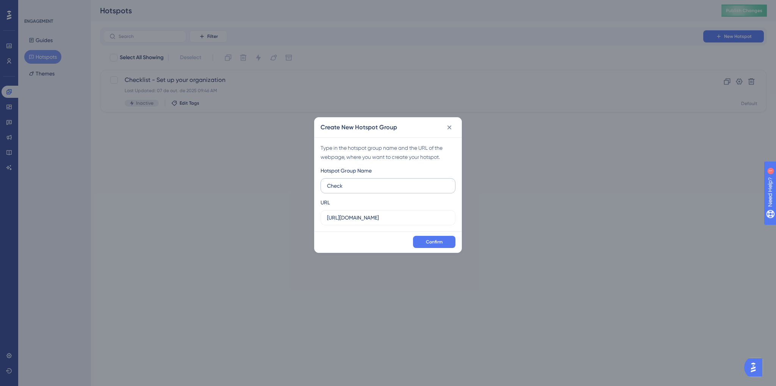
click at [418, 182] on input "Check" at bounding box center [388, 185] width 122 height 8
click at [412, 188] on input "Check" at bounding box center [388, 185] width 122 height 8
click at [367, 186] on input "Check" at bounding box center [388, 185] width 122 height 8
drag, startPoint x: 355, startPoint y: 185, endPoint x: 400, endPoint y: 183, distance: 45.9
click at [400, 183] on input "Checklist - Setup" at bounding box center [388, 185] width 122 height 8
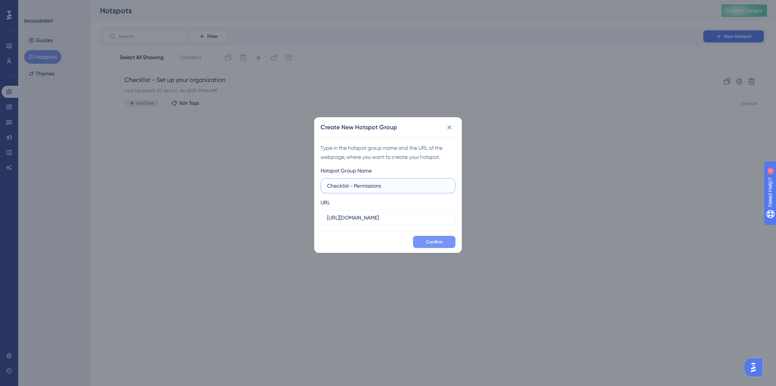
type input "Checklist - Permissions"
click at [440, 244] on span "Confirm" at bounding box center [434, 242] width 17 height 6
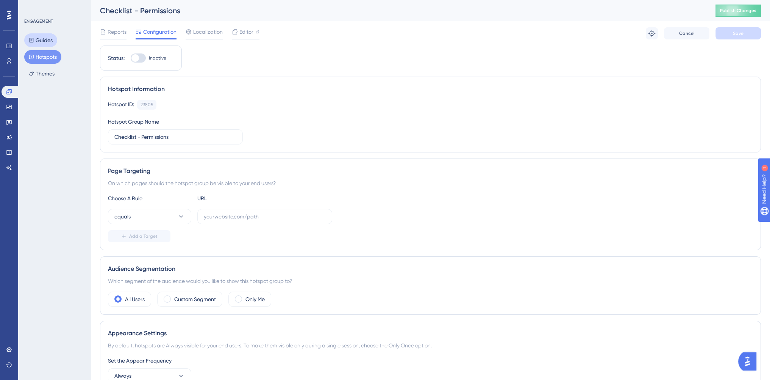
click at [39, 44] on button "Guides" at bounding box center [40, 40] width 33 height 14
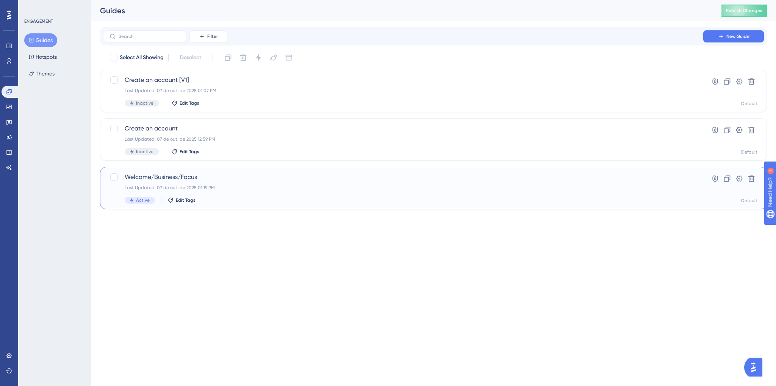
click at [180, 180] on span "Welcome/Business/Focus" at bounding box center [403, 176] width 557 height 9
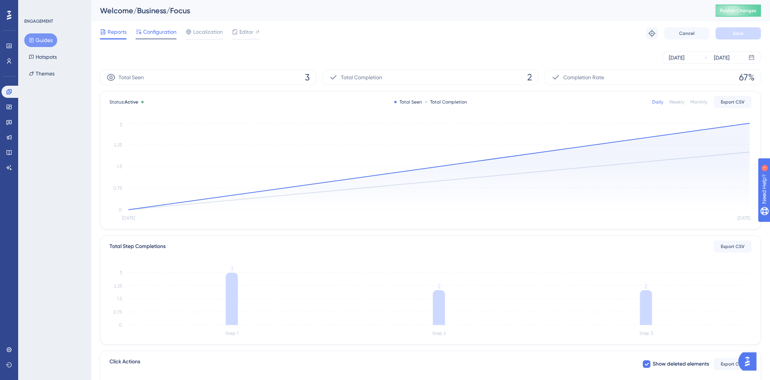
click at [157, 34] on span "Configuration" at bounding box center [159, 31] width 33 height 9
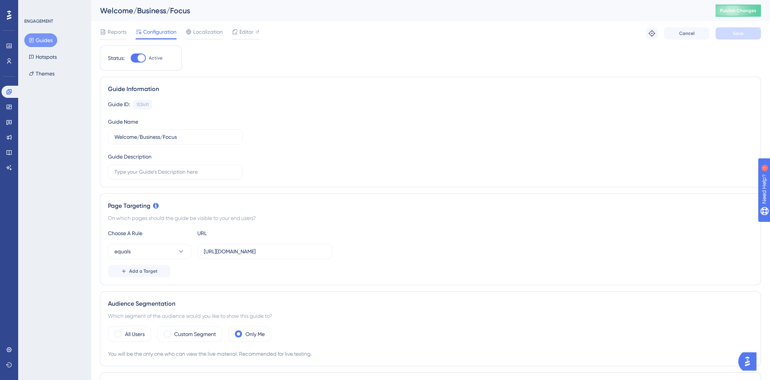
click at [161, 33] on span "Configuration" at bounding box center [159, 31] width 33 height 9
click at [144, 59] on div at bounding box center [141, 58] width 8 height 8
click at [131, 58] on input "Active" at bounding box center [130, 58] width 0 height 0
checkbox input "false"
click at [741, 33] on span "Save" at bounding box center [738, 33] width 11 height 6
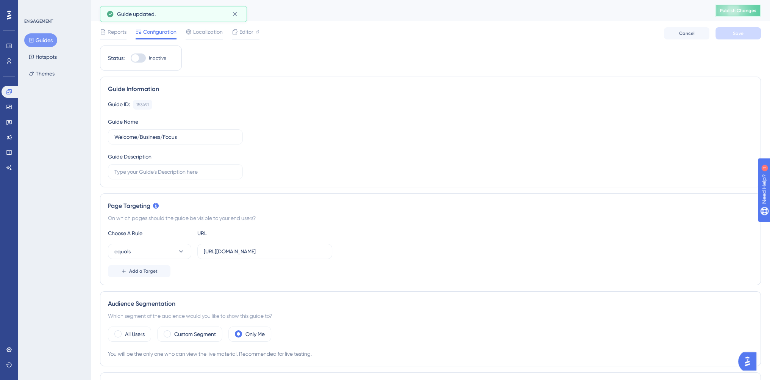
click at [744, 11] on button "Publish Changes" at bounding box center [738, 11] width 45 height 12
click at [37, 59] on button "Hotspots" at bounding box center [42, 57] width 37 height 14
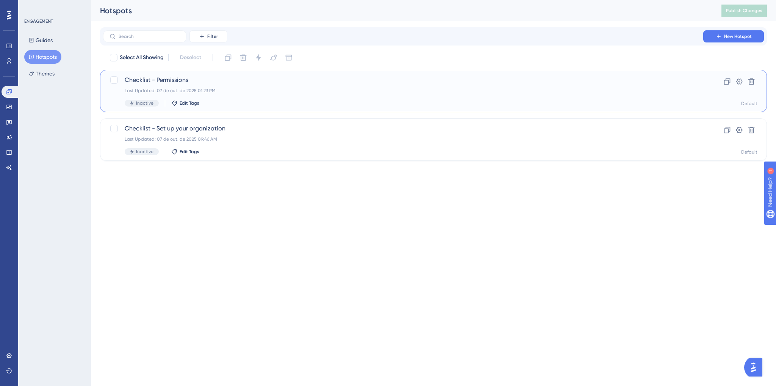
click at [420, 89] on div "Last Updated: 07 de out. de 2025 01:23 PM" at bounding box center [403, 90] width 557 height 6
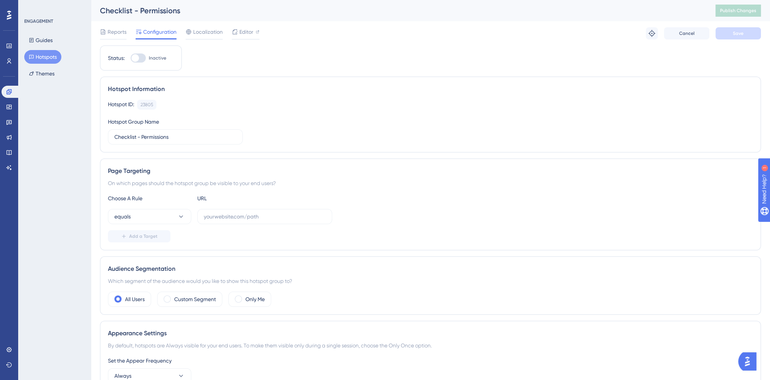
click at [45, 59] on button "Hotspots" at bounding box center [42, 57] width 37 height 14
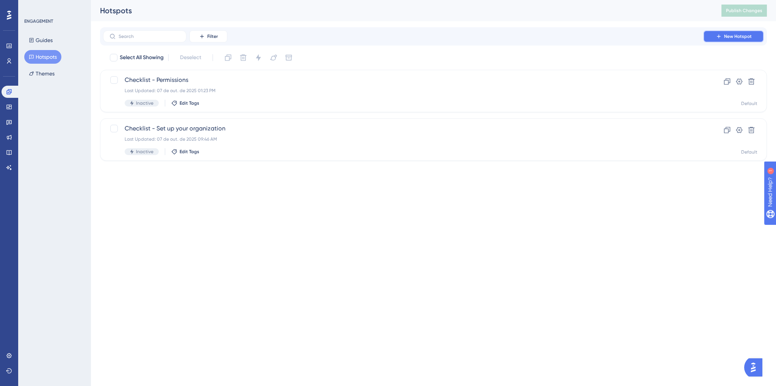
click at [720, 31] on button "New Hotspot" at bounding box center [733, 36] width 61 height 12
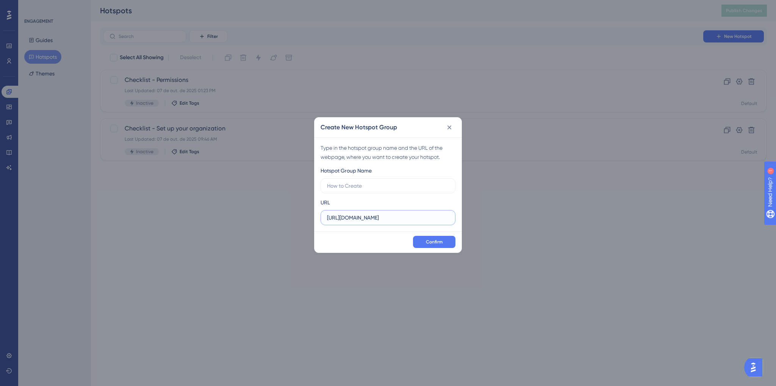
drag, startPoint x: 366, startPoint y: 217, endPoint x: 384, endPoint y: 216, distance: 19.0
click at [384, 216] on input "https://console.staging.bluems.com" at bounding box center [388, 217] width 122 height 8
type input "https://console.bluems.com"
click at [380, 186] on input "text" at bounding box center [388, 185] width 122 height 8
type input "Checklist - Permissions"
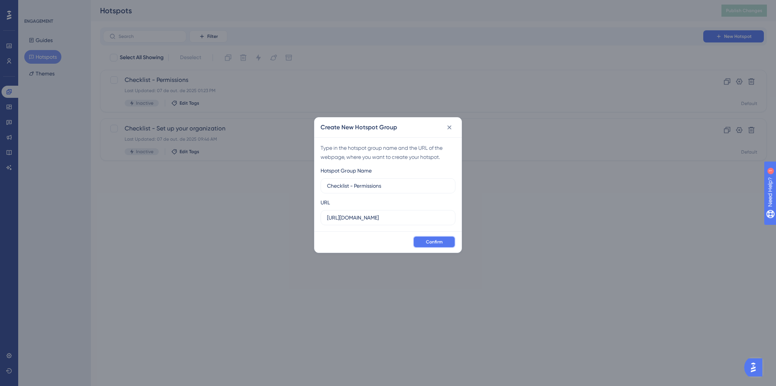
click at [439, 241] on span "Confirm" at bounding box center [434, 242] width 17 height 6
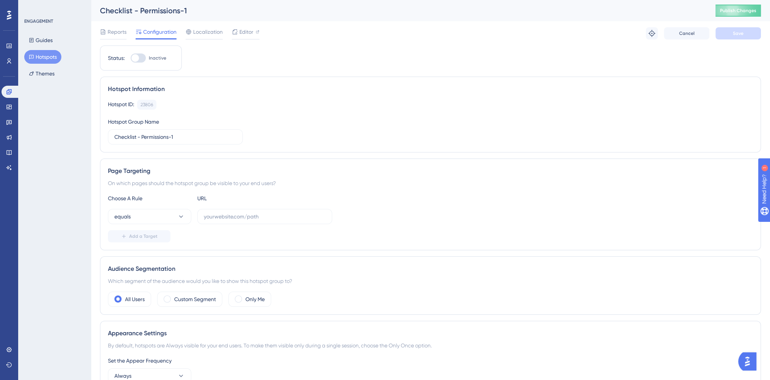
click at [52, 59] on button "Hotspots" at bounding box center [42, 57] width 37 height 14
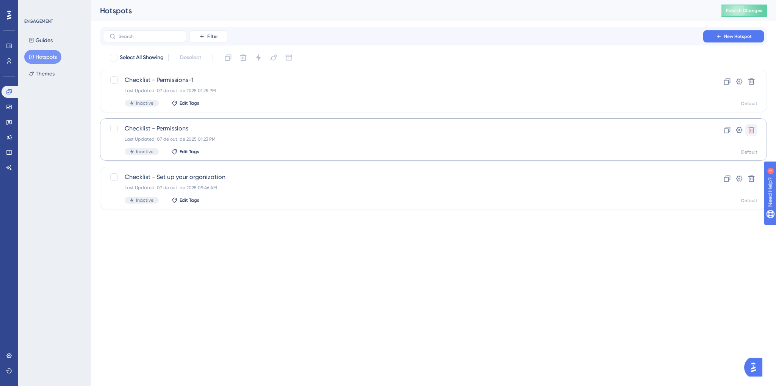
click at [753, 130] on icon at bounding box center [751, 130] width 8 height 8
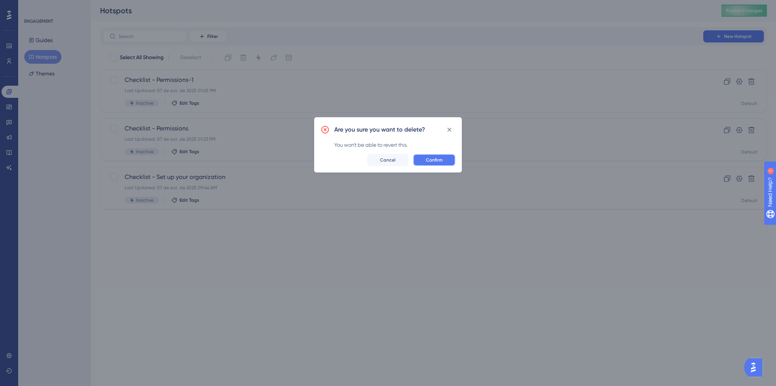
click at [439, 159] on span "Confirm" at bounding box center [434, 160] width 17 height 6
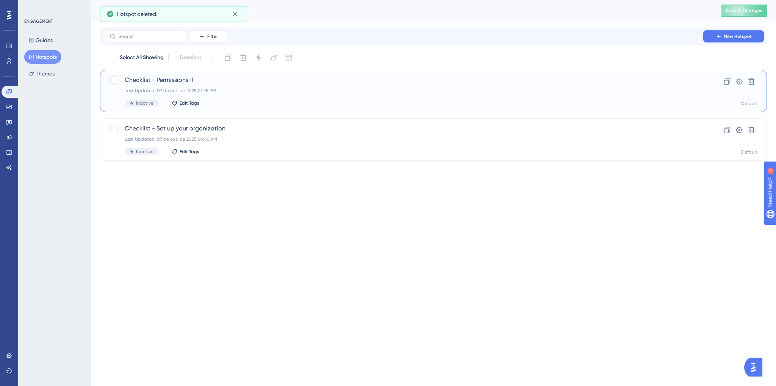
click at [267, 93] on div "Last Updated: 07 de out. de 2025 01:25 PM" at bounding box center [403, 90] width 557 height 6
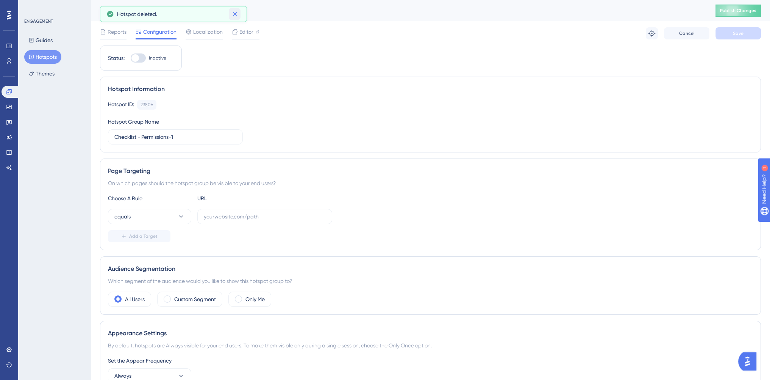
click at [235, 13] on icon at bounding box center [235, 14] width 8 height 8
click at [147, 137] on input "Checklist - Permissions-1" at bounding box center [175, 137] width 122 height 8
drag, startPoint x: 171, startPoint y: 136, endPoint x: 206, endPoint y: 139, distance: 35.7
click at [206, 139] on input "Checklist - Permissions-1" at bounding box center [175, 137] width 122 height 8
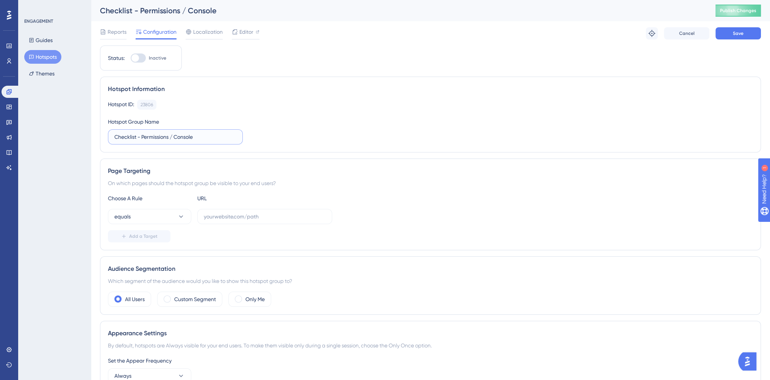
type input "Checklist - Permissions / Console"
click at [292, 125] on div "Hotspot ID: 23806 Copy Hotspot Group Name Checklist - Permissions / Console" at bounding box center [430, 122] width 645 height 45
click at [741, 29] on button "Save" at bounding box center [738, 33] width 45 height 12
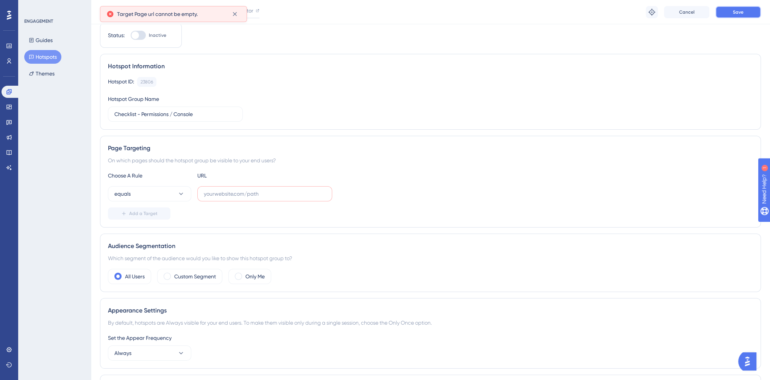
click at [735, 17] on button "Save" at bounding box center [738, 12] width 45 height 12
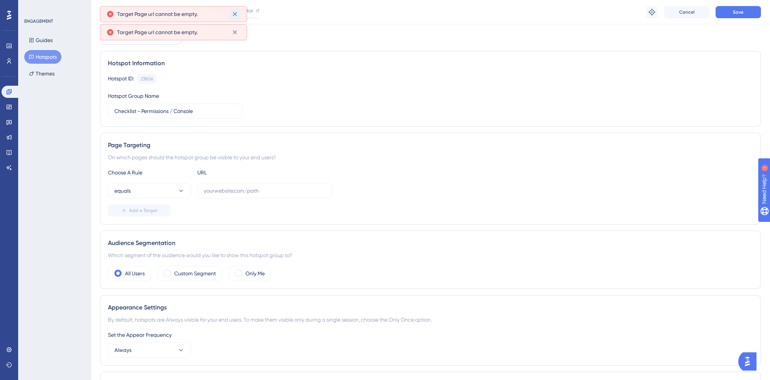
drag, startPoint x: 236, startPoint y: 13, endPoint x: 232, endPoint y: 26, distance: 13.2
click at [236, 14] on icon at bounding box center [235, 14] width 8 height 8
click at [234, 19] on button at bounding box center [235, 14] width 12 height 12
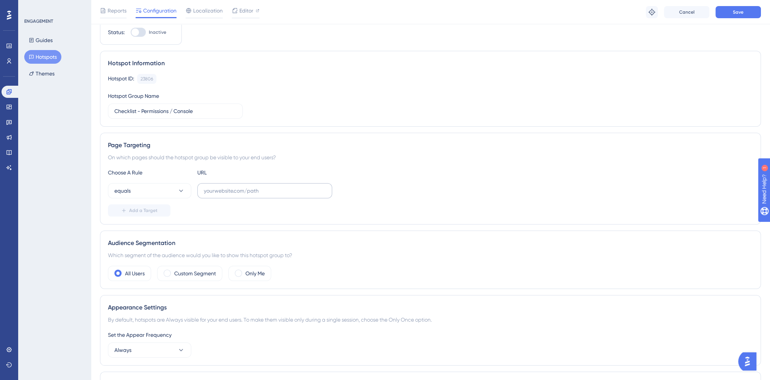
click at [250, 196] on label at bounding box center [264, 190] width 135 height 15
click at [250, 195] on input "text" at bounding box center [265, 190] width 122 height 8
paste input "https://console.staging.bluems.com/"
click at [403, 193] on div "equals https://console.staging.bluems.com/" at bounding box center [430, 190] width 645 height 15
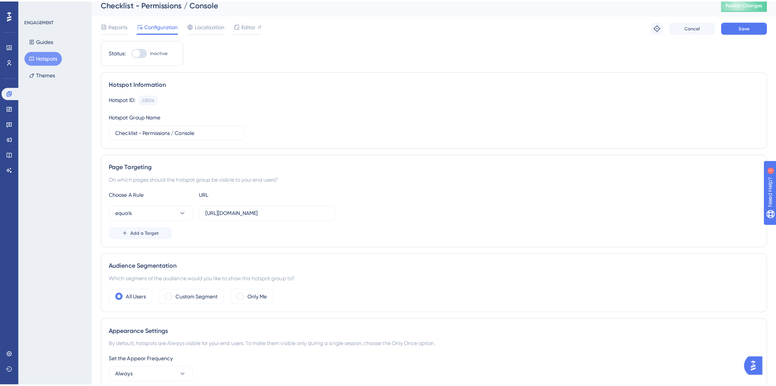
scroll to position [0, 0]
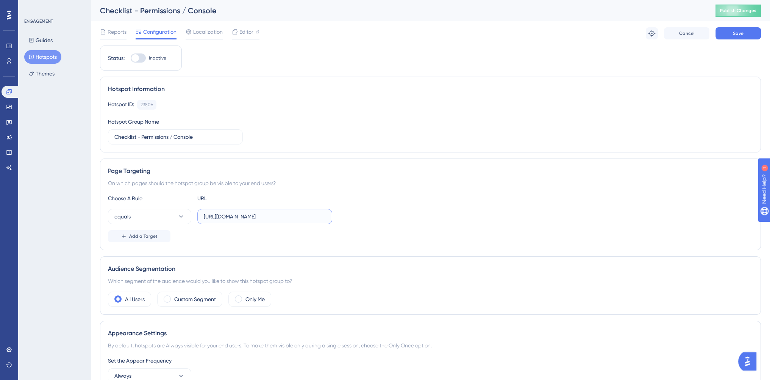
click at [301, 217] on input "https://console.staging.bluems.com/" at bounding box center [265, 216] width 122 height 8
click at [303, 214] on input "https://console.staging.bluems.com/" at bounding box center [265, 216] width 122 height 8
click at [302, 216] on input "https://console.staging.bluems.com/" at bounding box center [265, 216] width 122 height 8
paste input "iam/users"
type input "https://console.staging.bluems.com/iam/users"
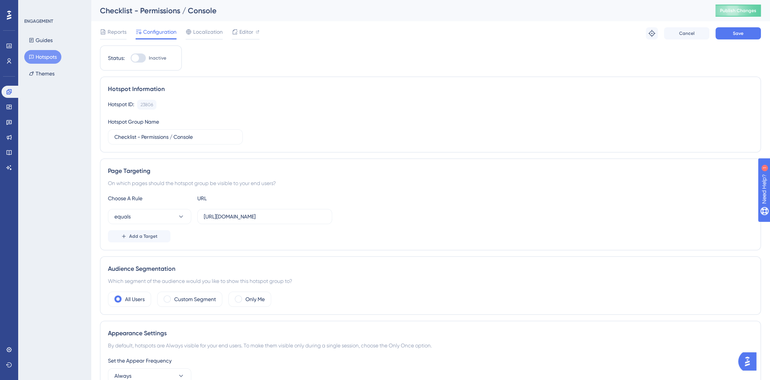
click at [377, 217] on div "equals https://console.staging.bluems.com/iam/users" at bounding box center [430, 216] width 645 height 15
click at [755, 33] on button "Save" at bounding box center [738, 33] width 45 height 12
click at [240, 31] on span "Editor" at bounding box center [246, 31] width 14 height 9
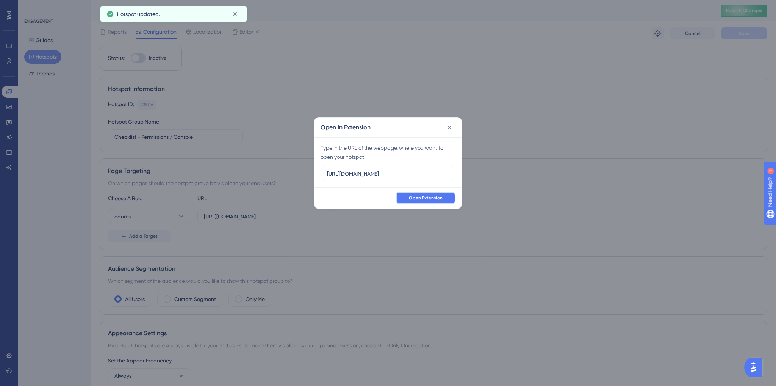
click at [424, 198] on span "Open Extension" at bounding box center [426, 198] width 34 height 6
